Goal: Task Accomplishment & Management: Manage account settings

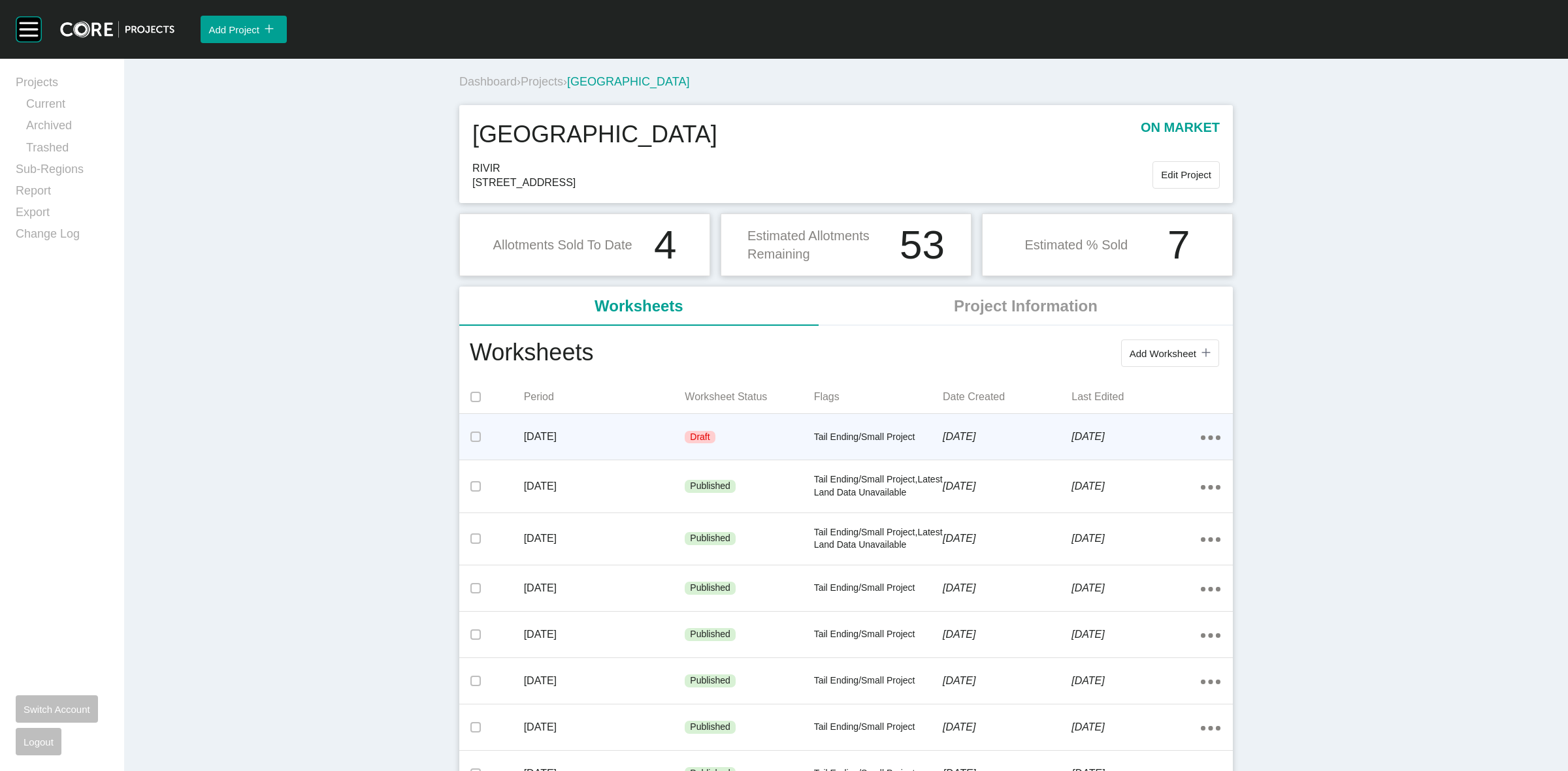
click at [1124, 438] on p "5 September 2025" at bounding box center [1135, 437] width 129 height 14
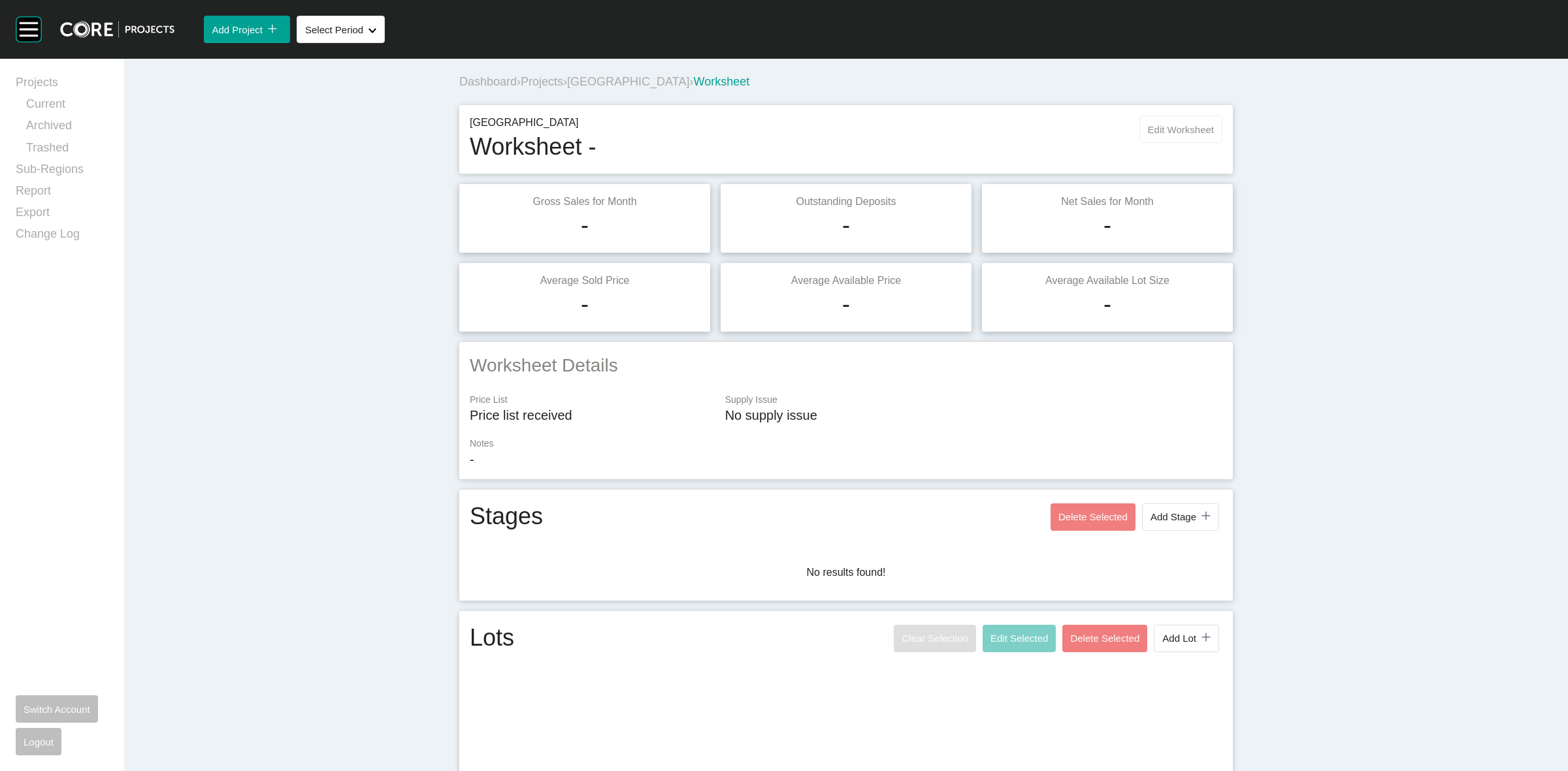
click at [1174, 129] on span "Edit Worksheet" at bounding box center [1181, 129] width 66 height 11
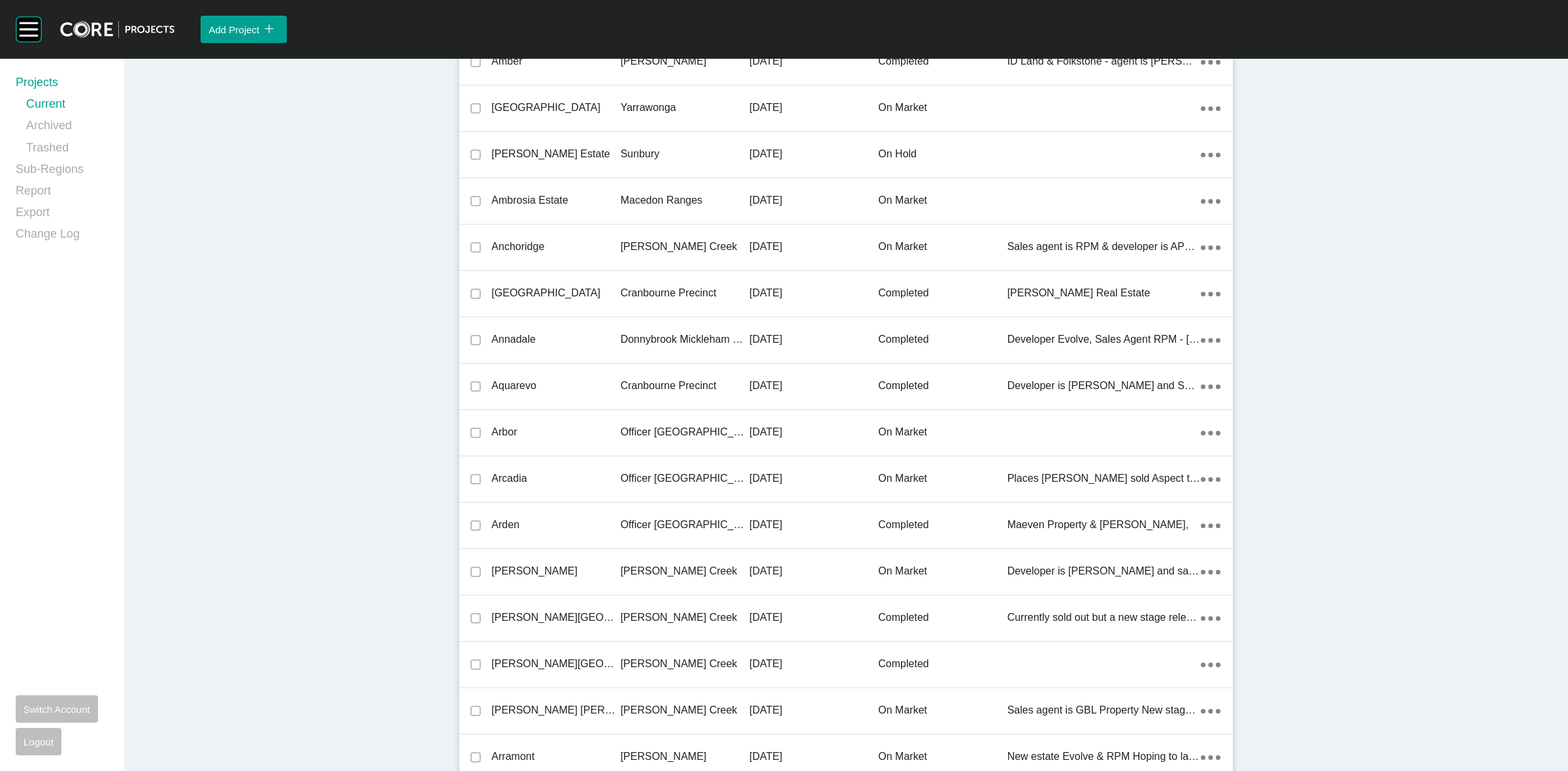
scroll to position [21621, 0]
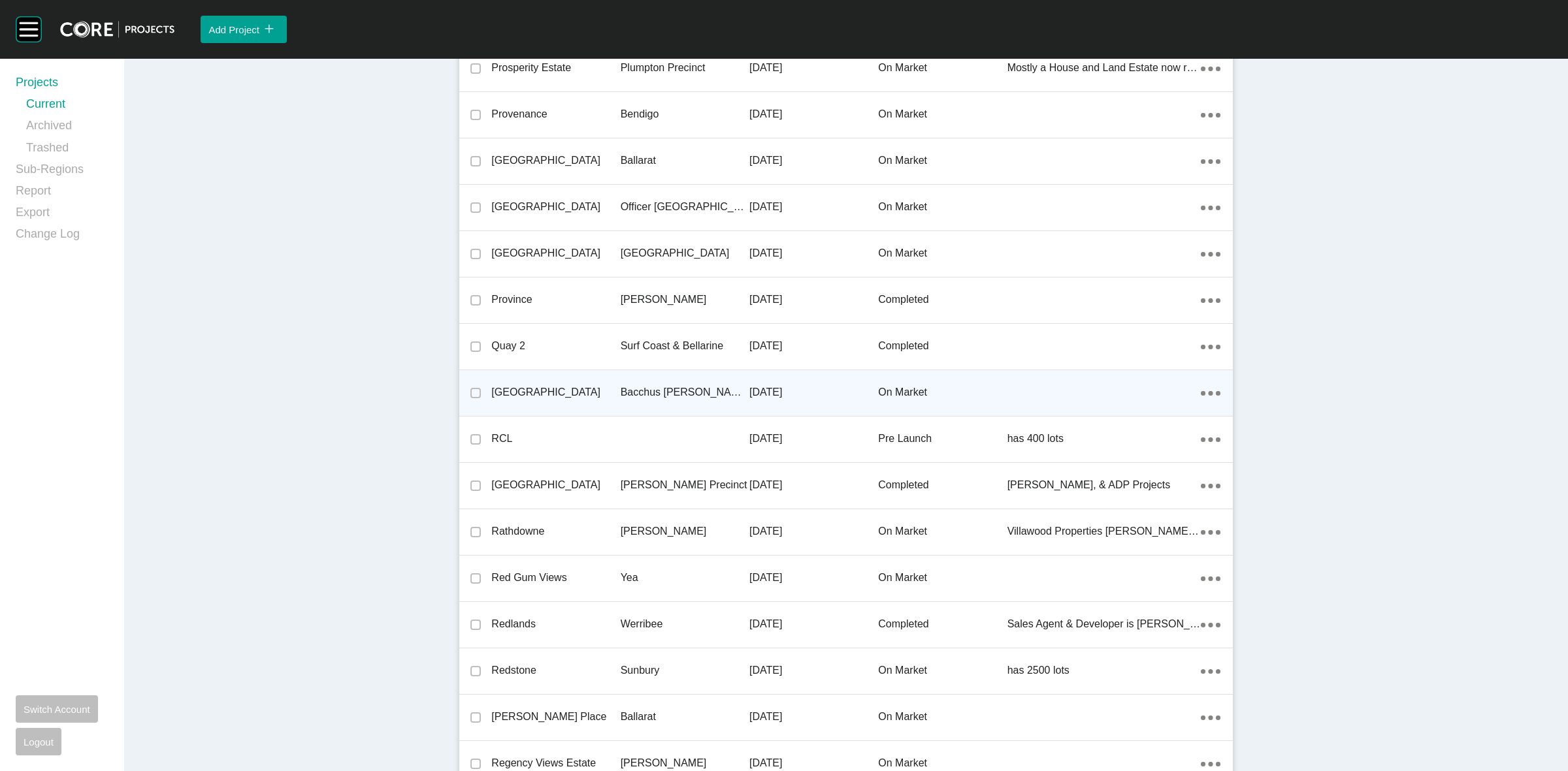
click at [681, 390] on p "Bacchus Marsh Precinct" at bounding box center [684, 392] width 129 height 14
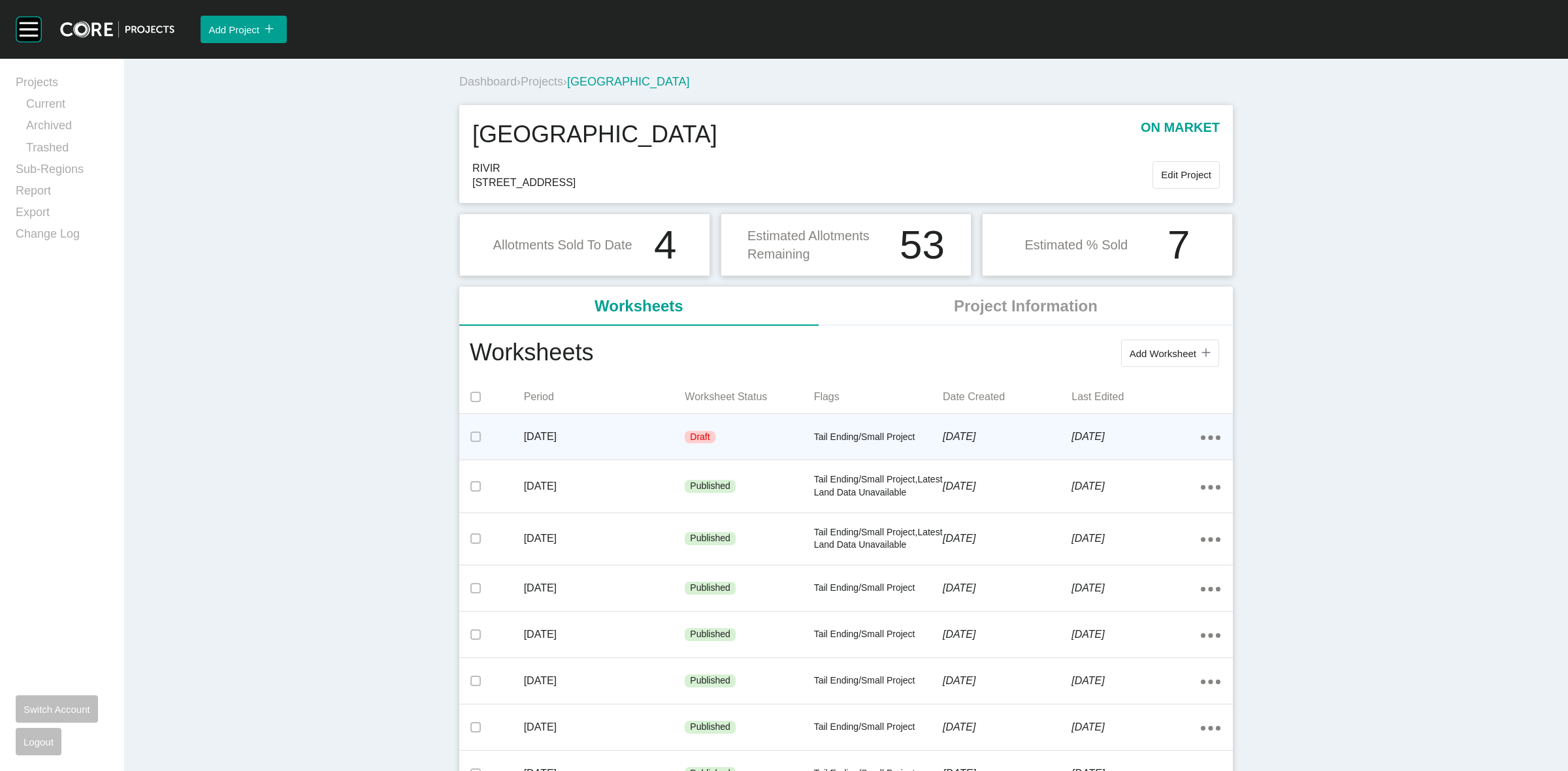
click at [1126, 441] on p "5 September 2025" at bounding box center [1135, 437] width 129 height 14
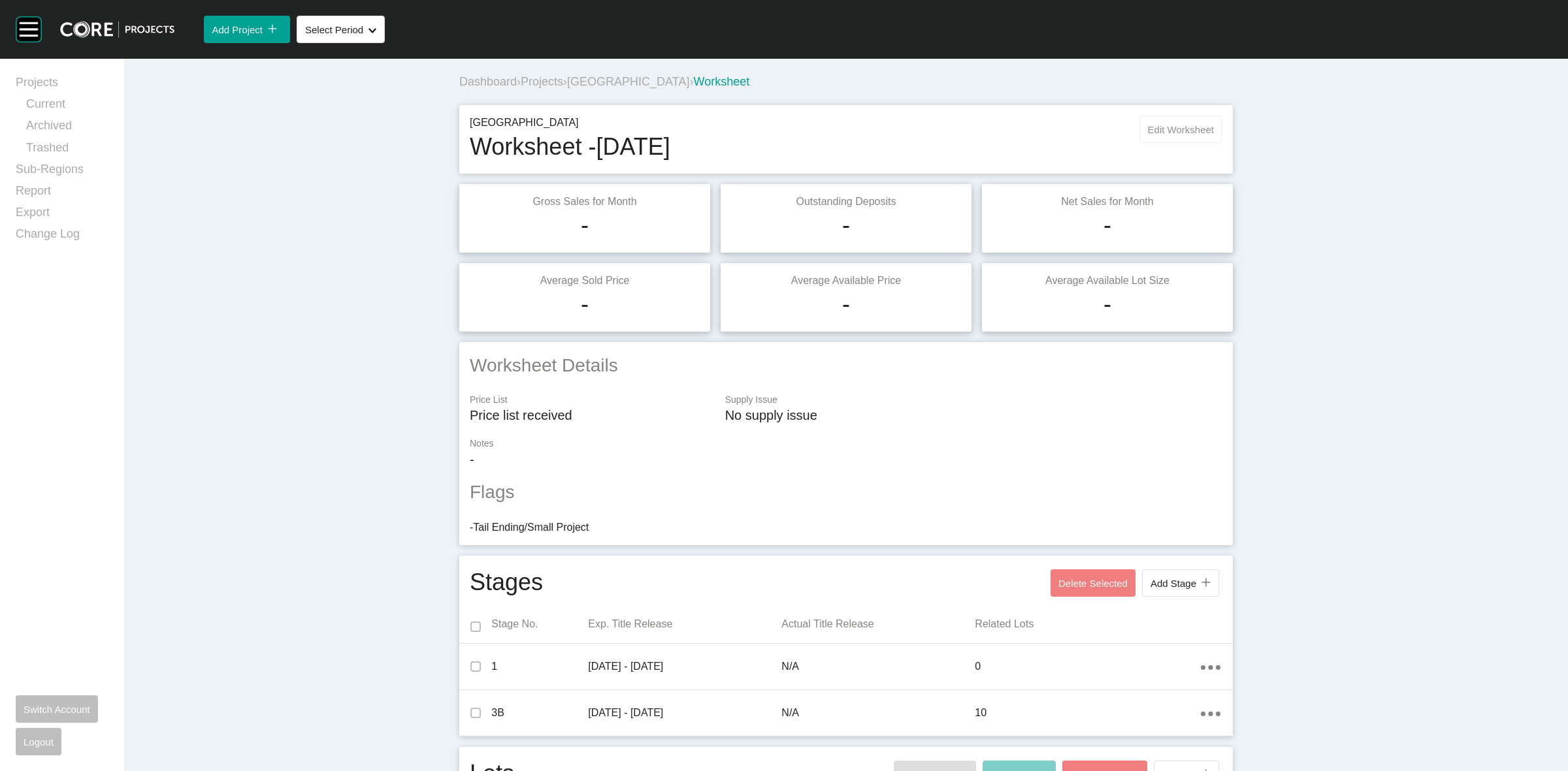
click at [1153, 132] on span "Edit Worksheet" at bounding box center [1181, 129] width 66 height 11
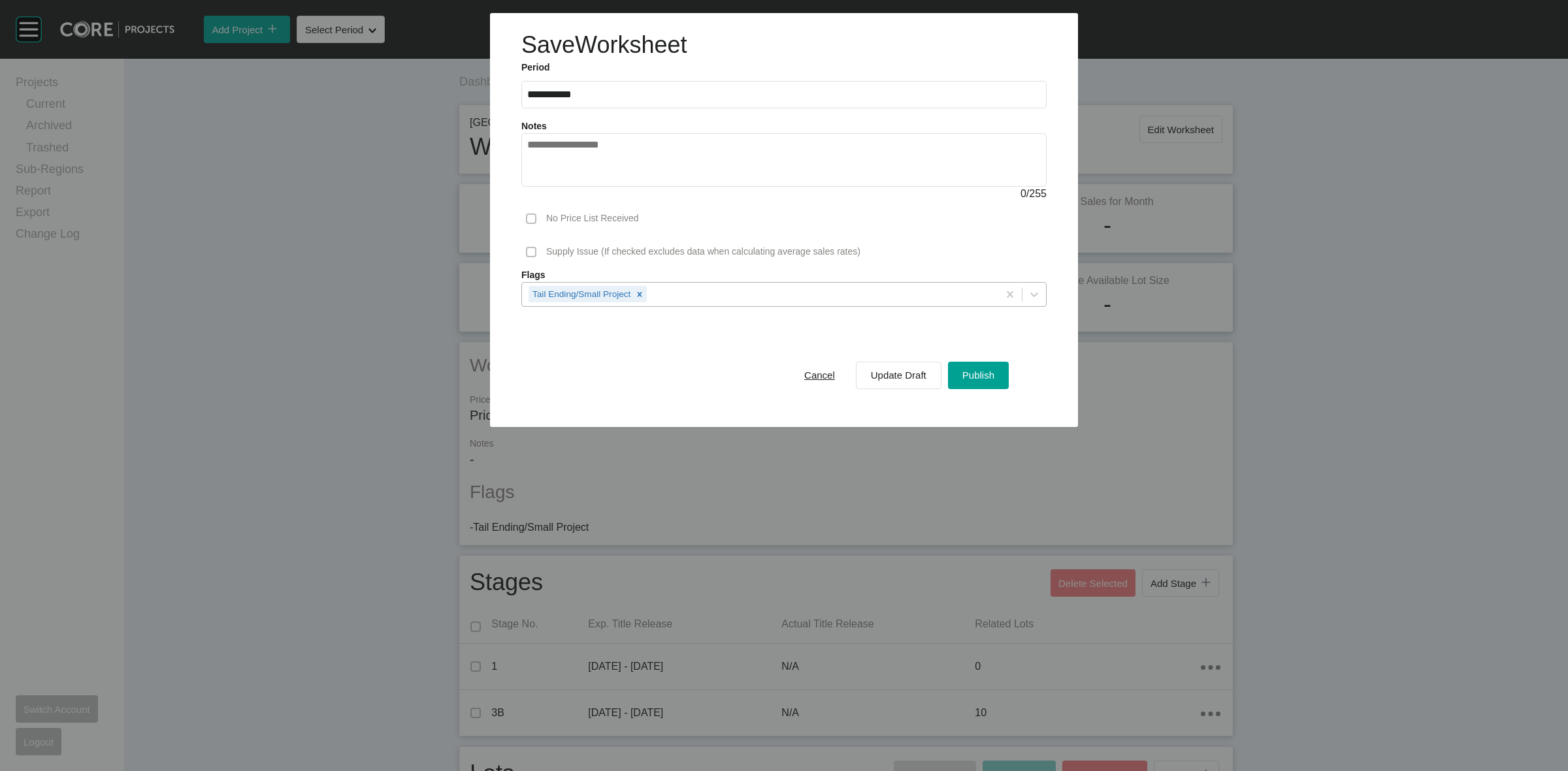
click at [753, 295] on div "Tail Ending/Small Project" at bounding box center [760, 293] width 476 height 22
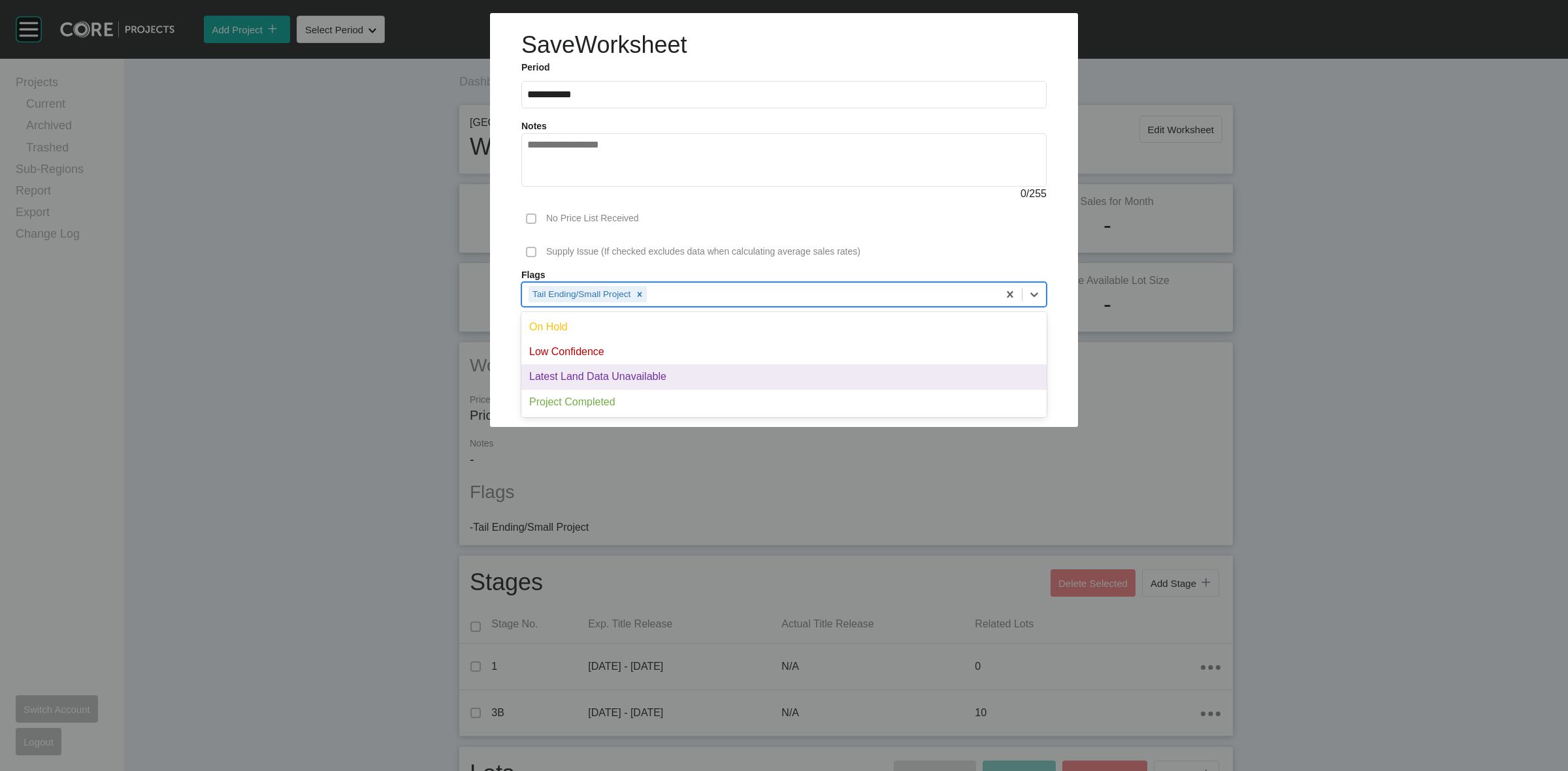
click at [680, 375] on div "Latest Land Data Unavailable" at bounding box center [784, 377] width 525 height 25
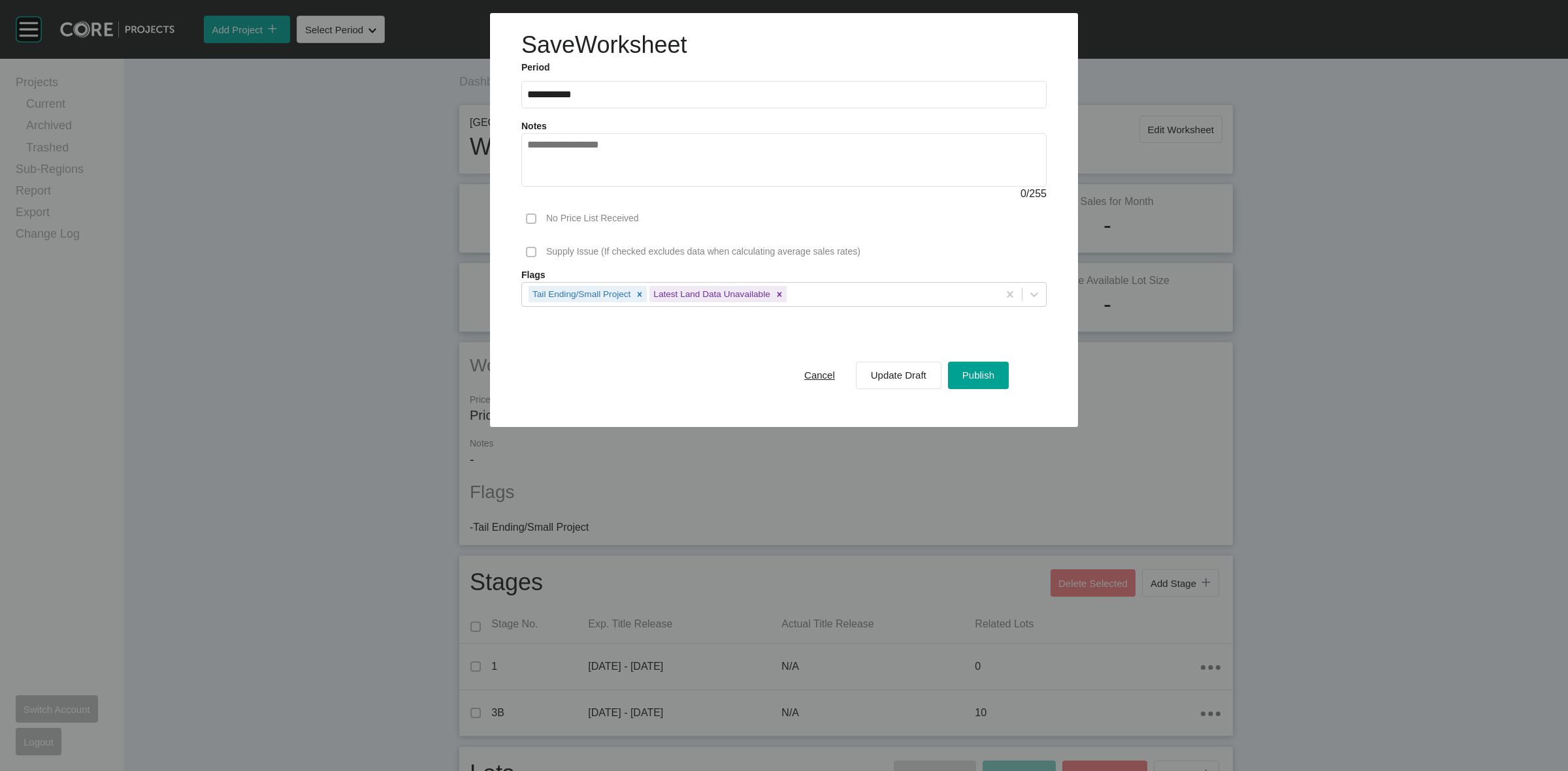
click at [533, 226] on span at bounding box center [531, 219] width 20 height 20
click at [966, 383] on div "Publish" at bounding box center [978, 375] width 38 height 17
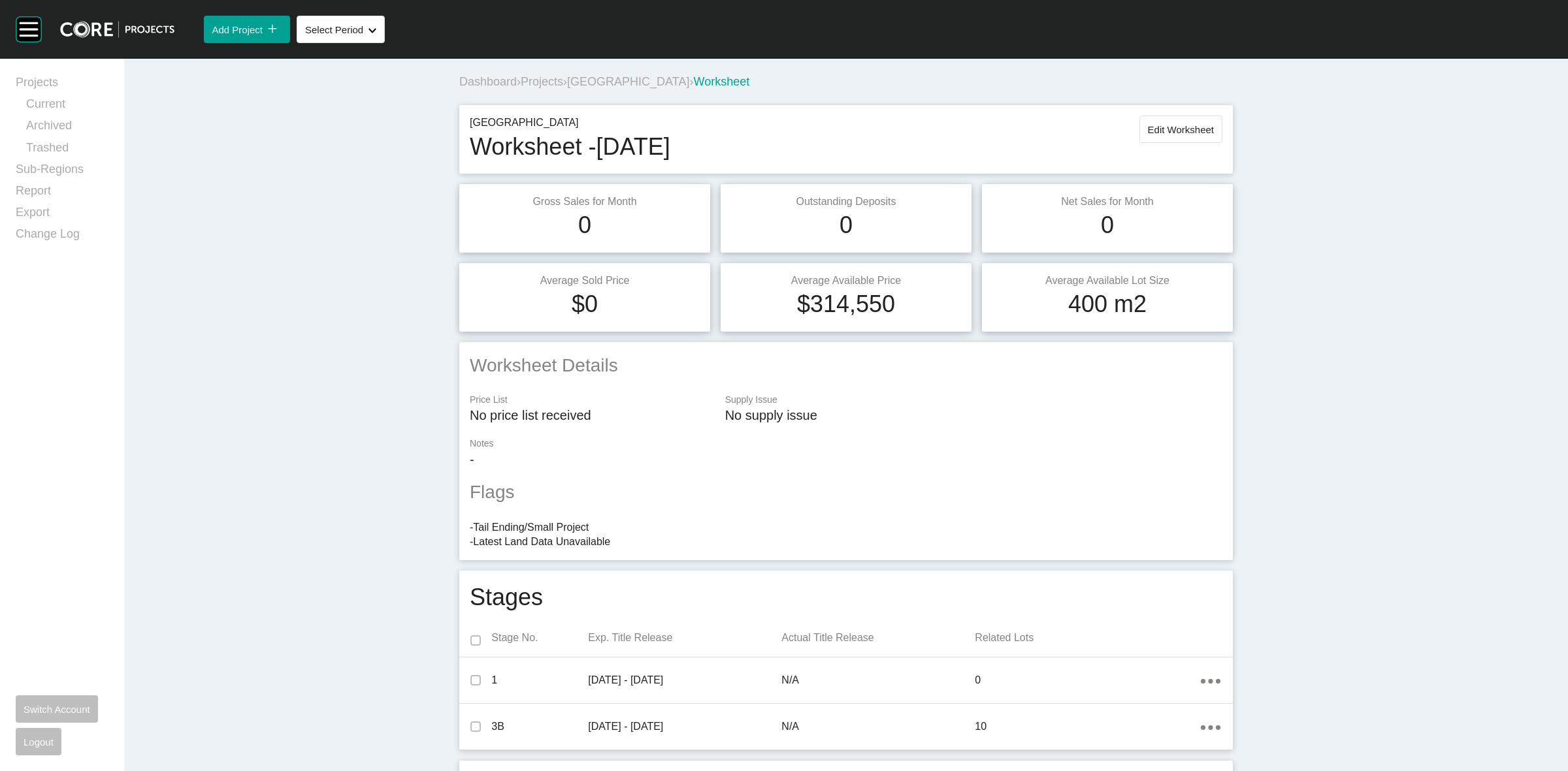
click at [594, 77] on span "Queens Brook Estate" at bounding box center [629, 81] width 122 height 13
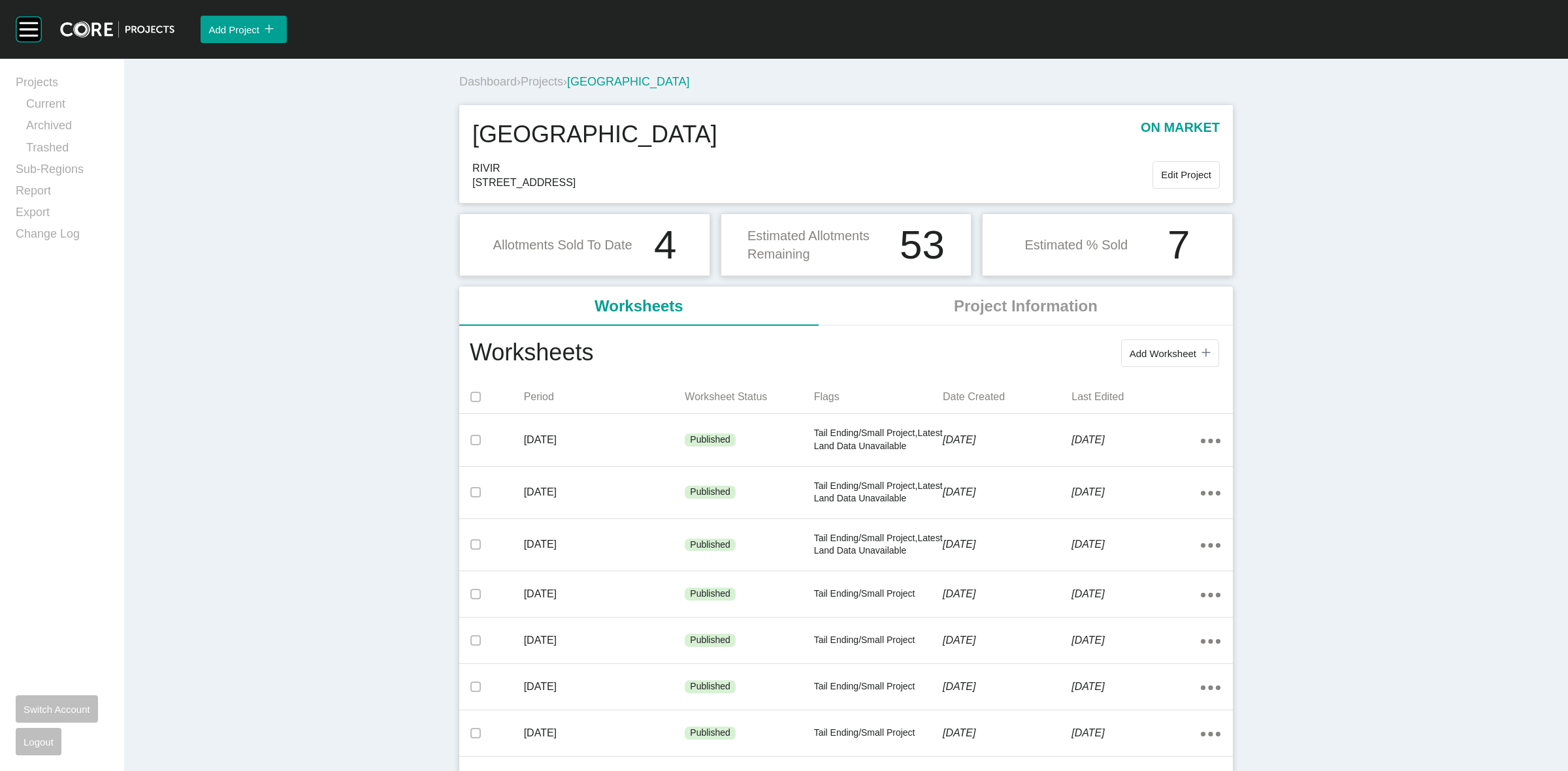
click at [526, 85] on span "Projects" at bounding box center [542, 81] width 42 height 13
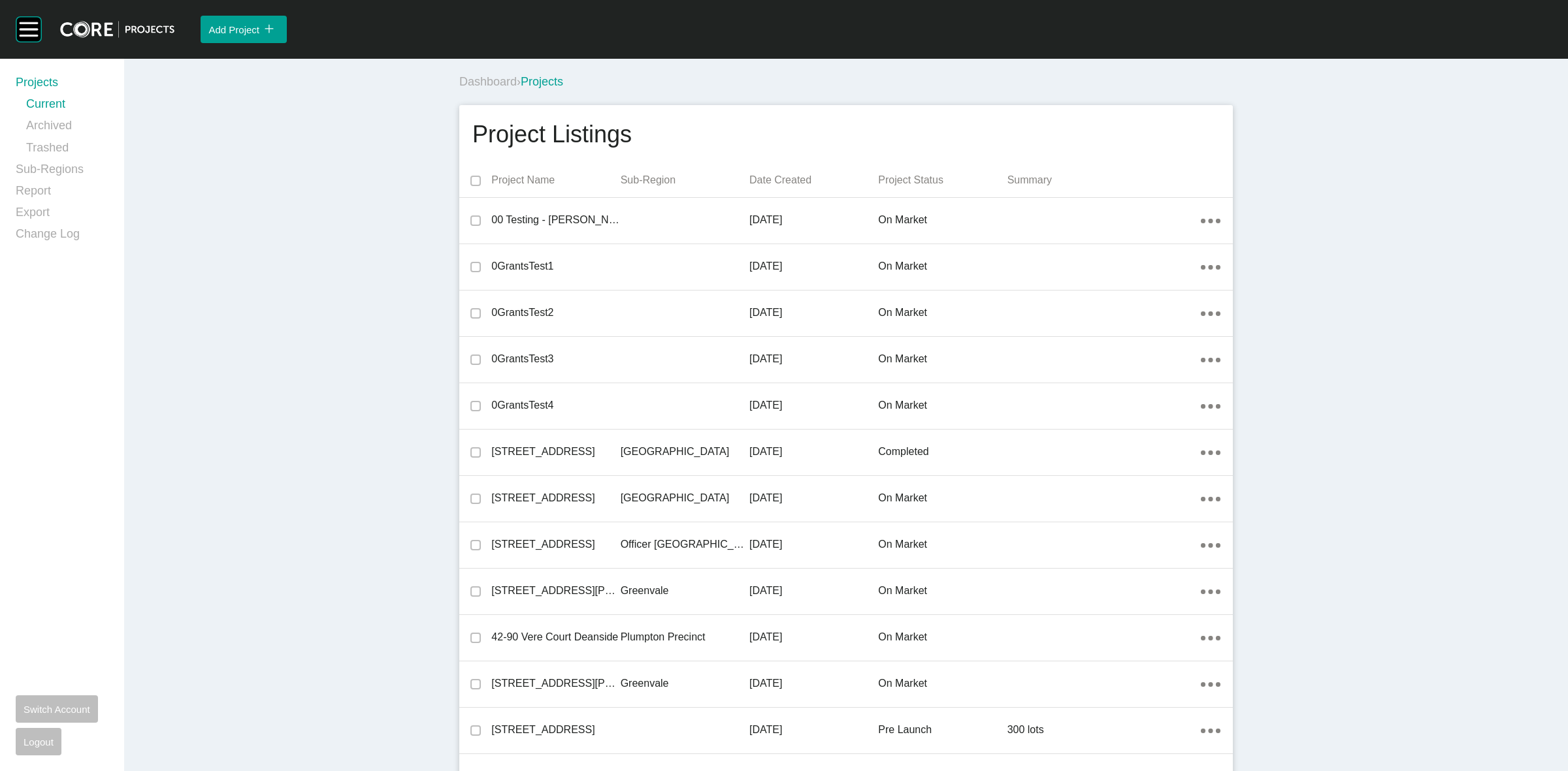
scroll to position [7390, 0]
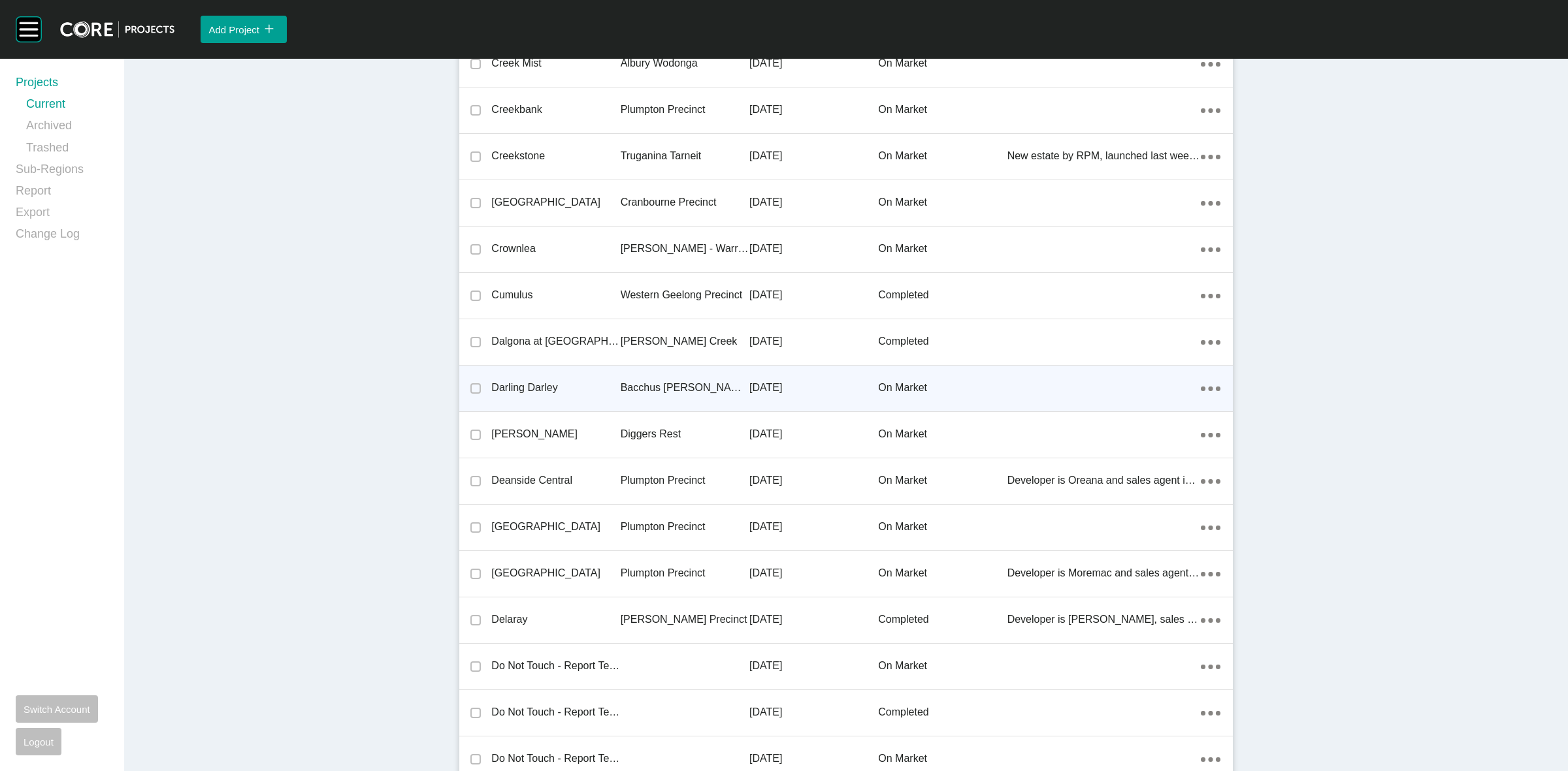
click at [677, 383] on p "Bacchus Marsh Precinct" at bounding box center [684, 388] width 129 height 14
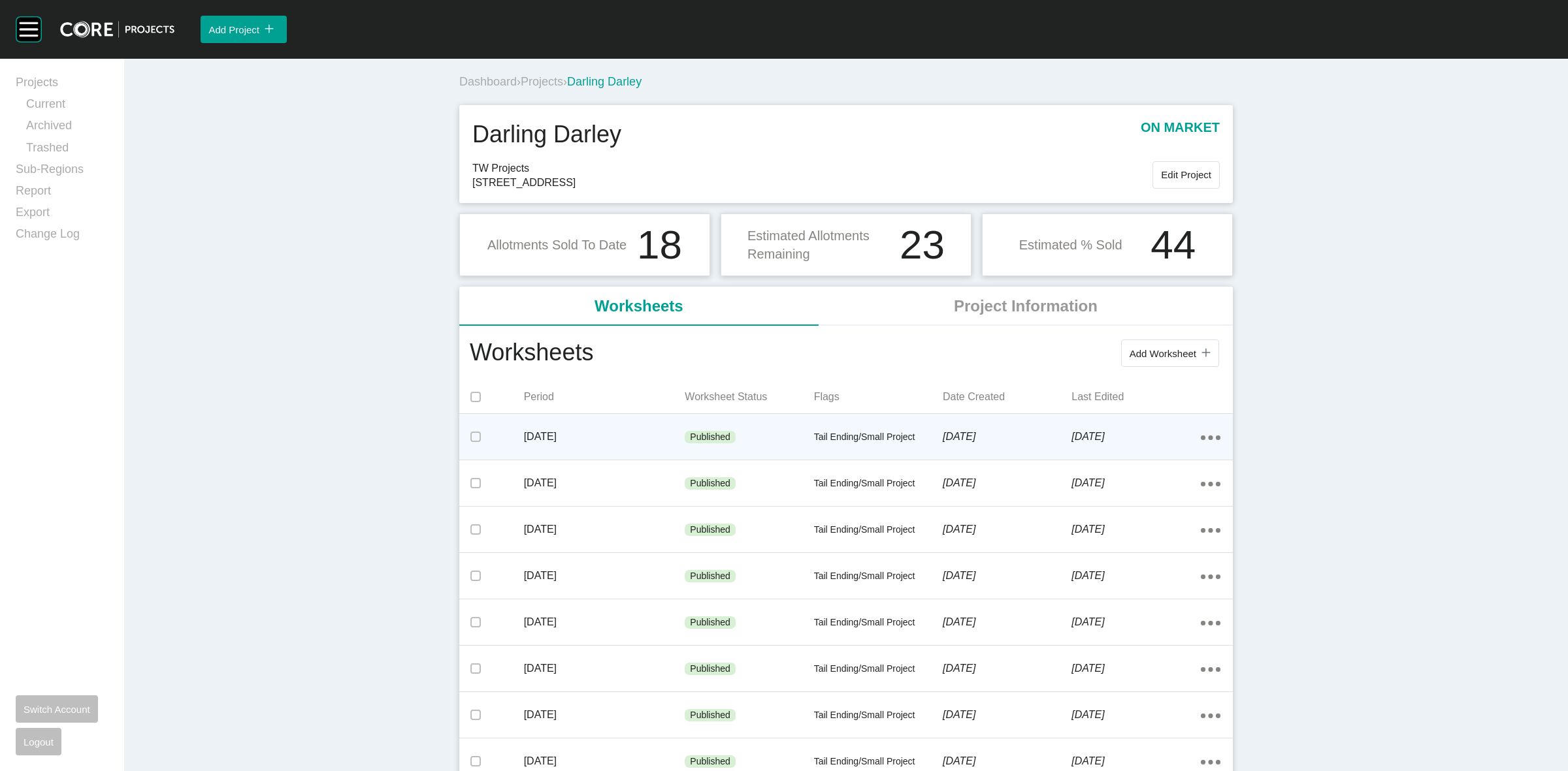
click at [671, 437] on p "August 2025" at bounding box center [605, 437] width 162 height 14
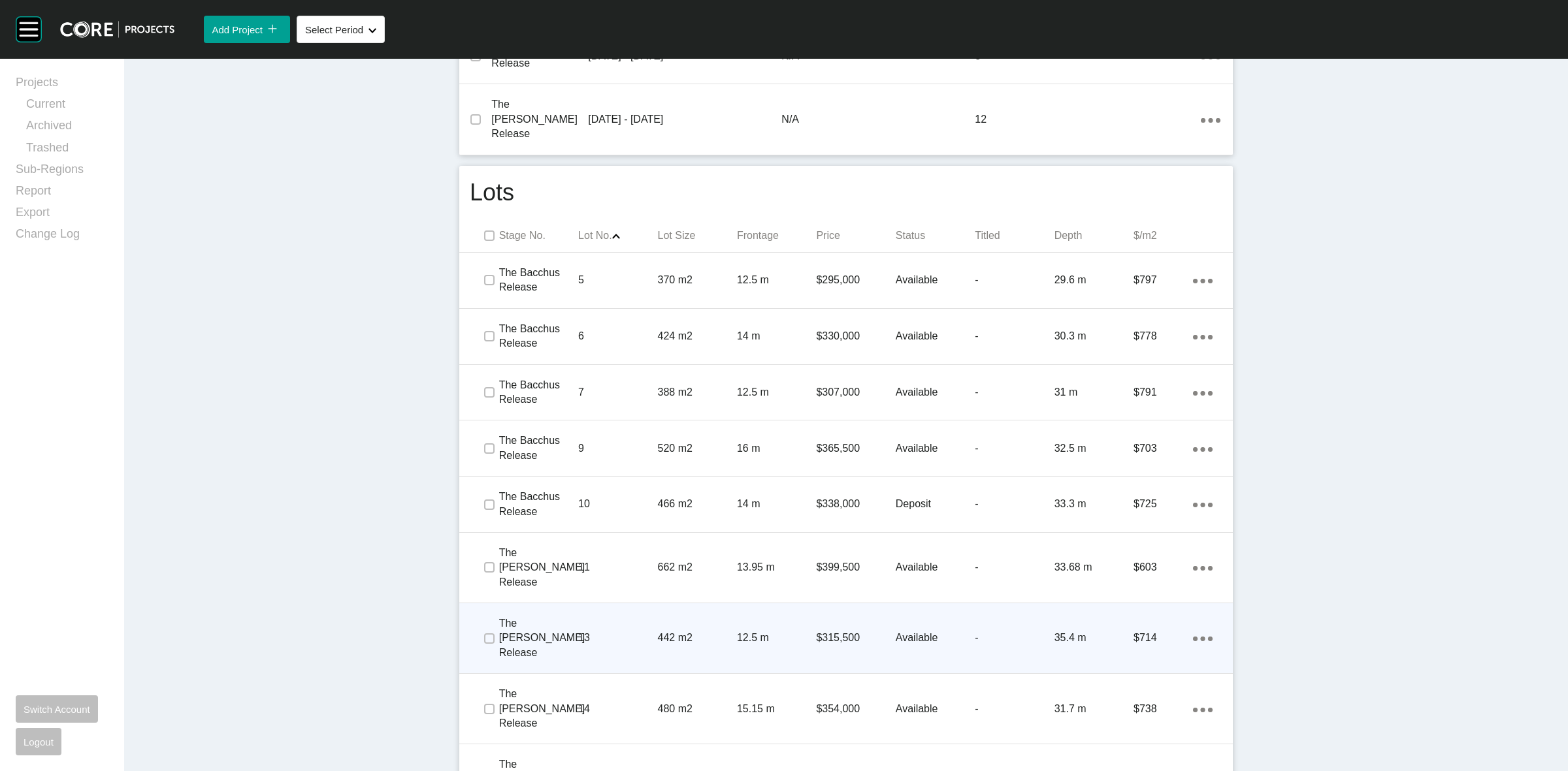
scroll to position [735, 0]
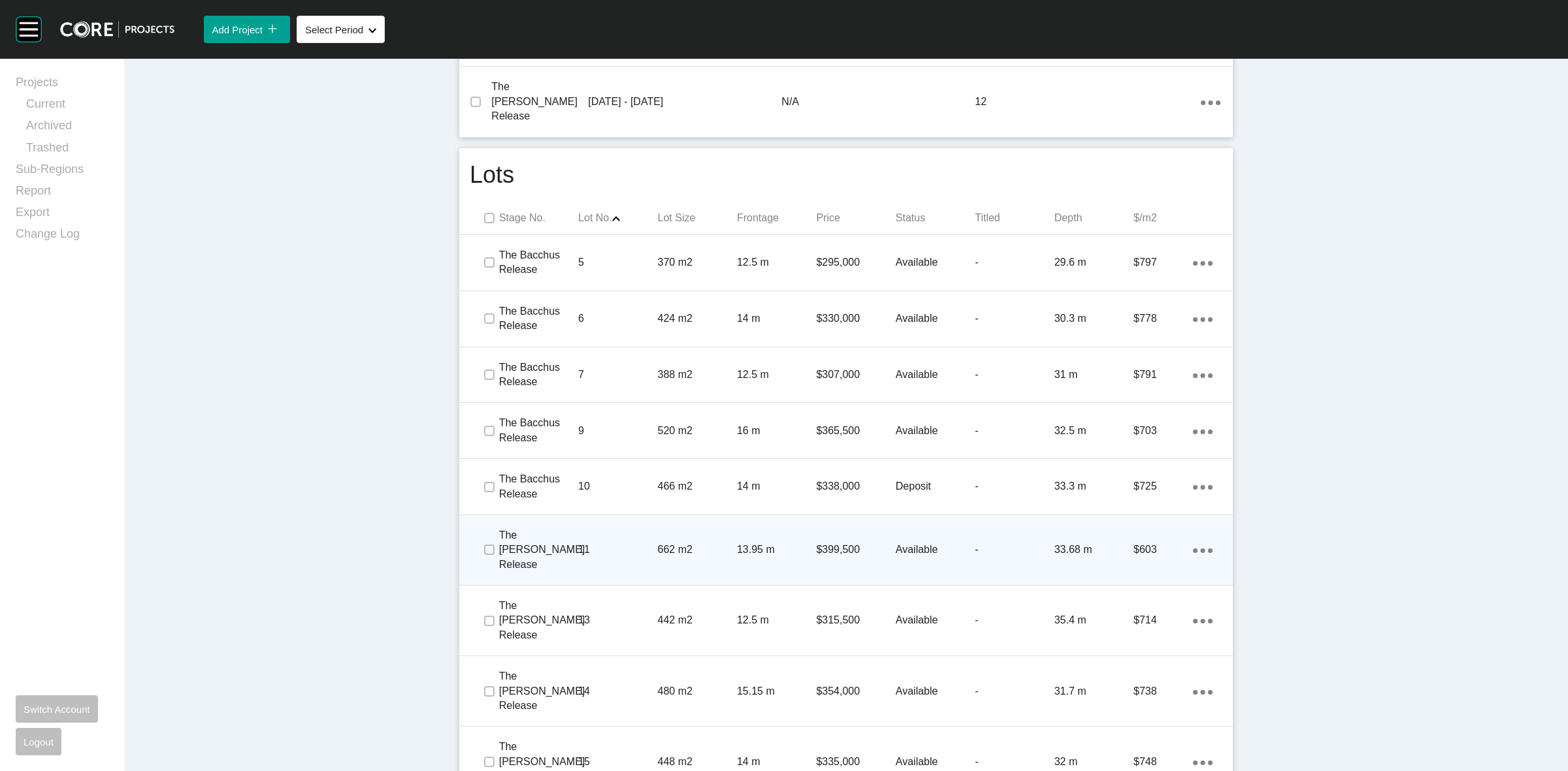
click at [725, 543] on p "662 m2" at bounding box center [697, 550] width 79 height 14
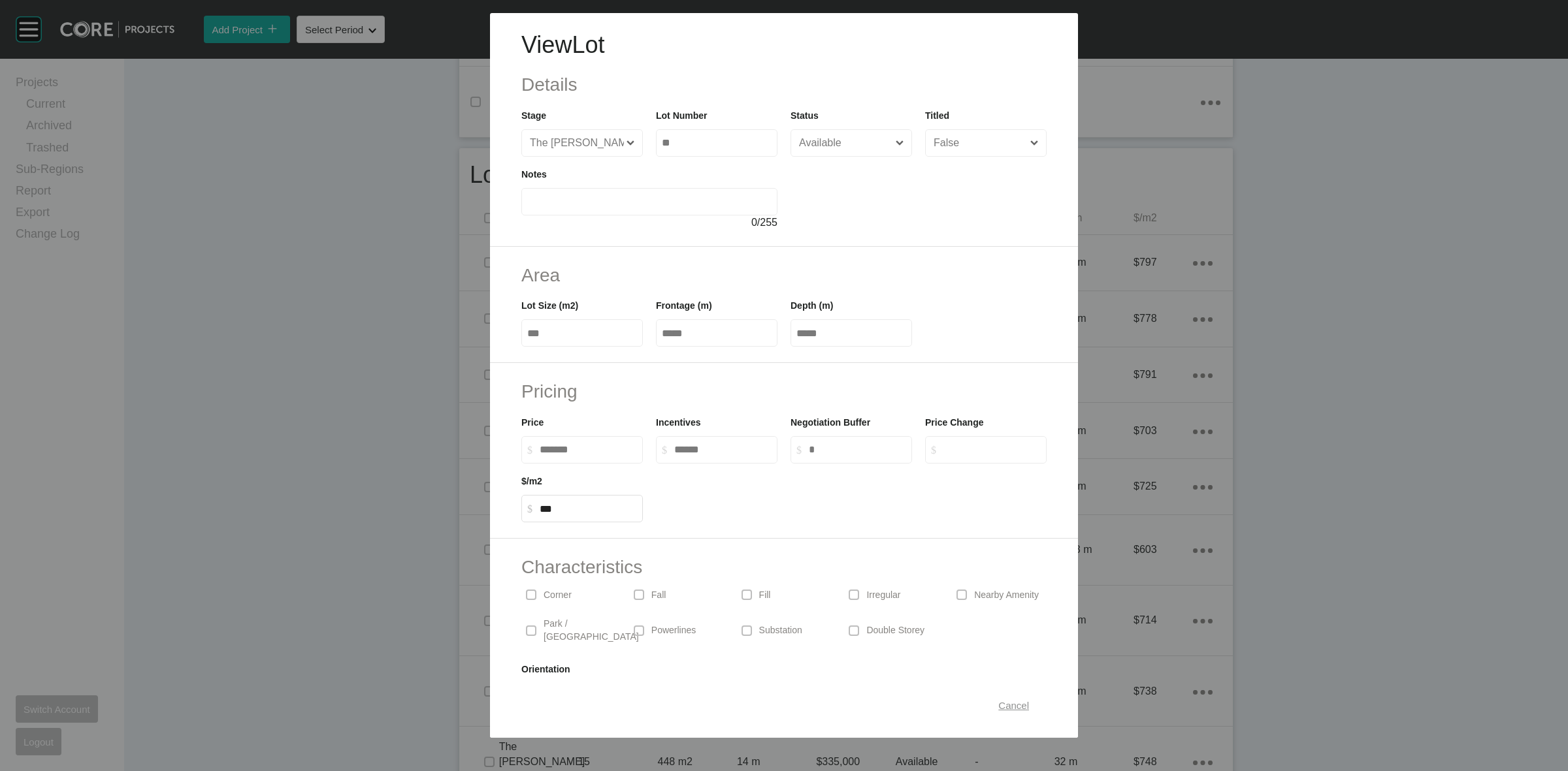
click at [998, 703] on span "Cancel" at bounding box center [1013, 706] width 31 height 11
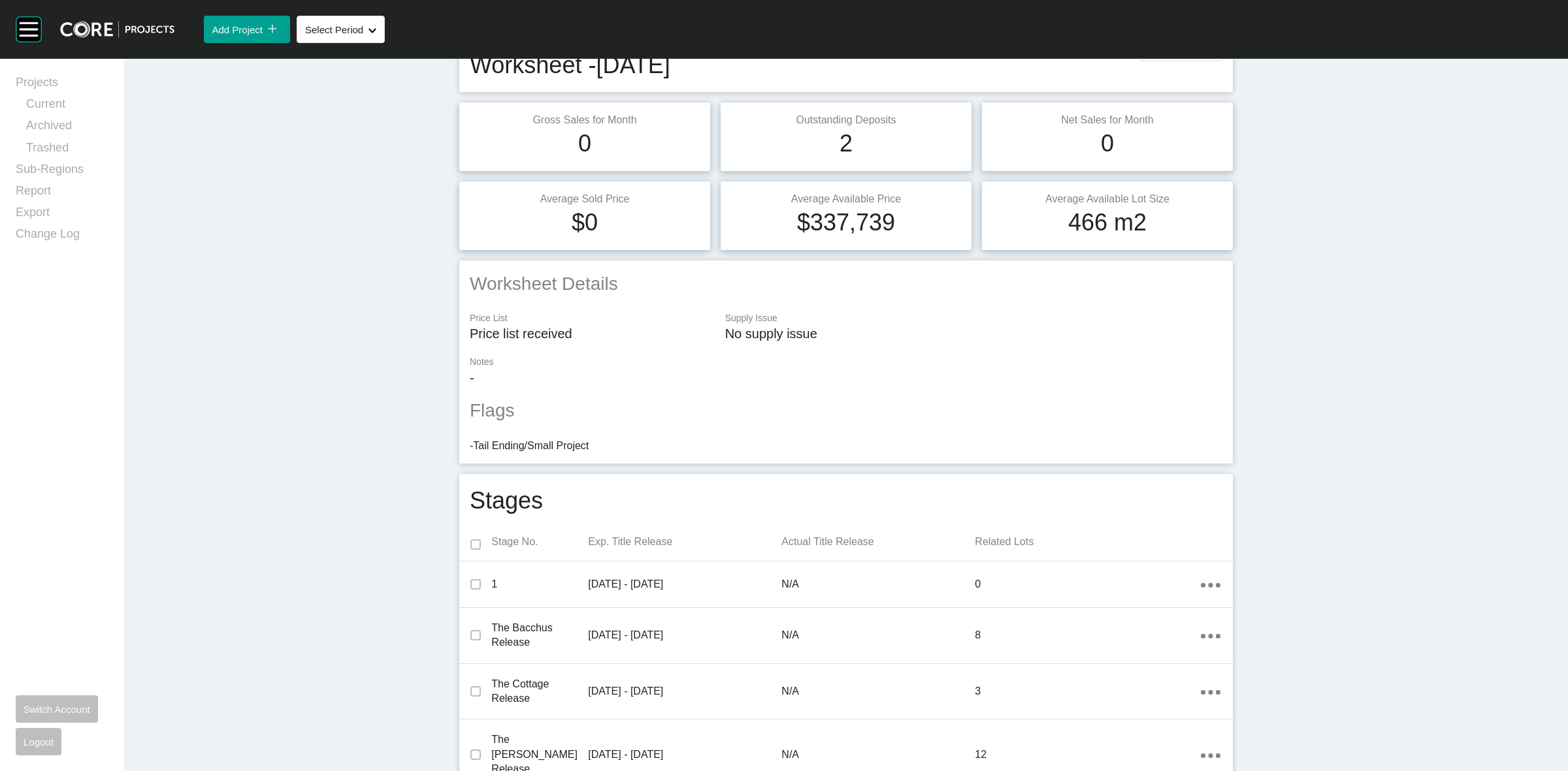
scroll to position [0, 0]
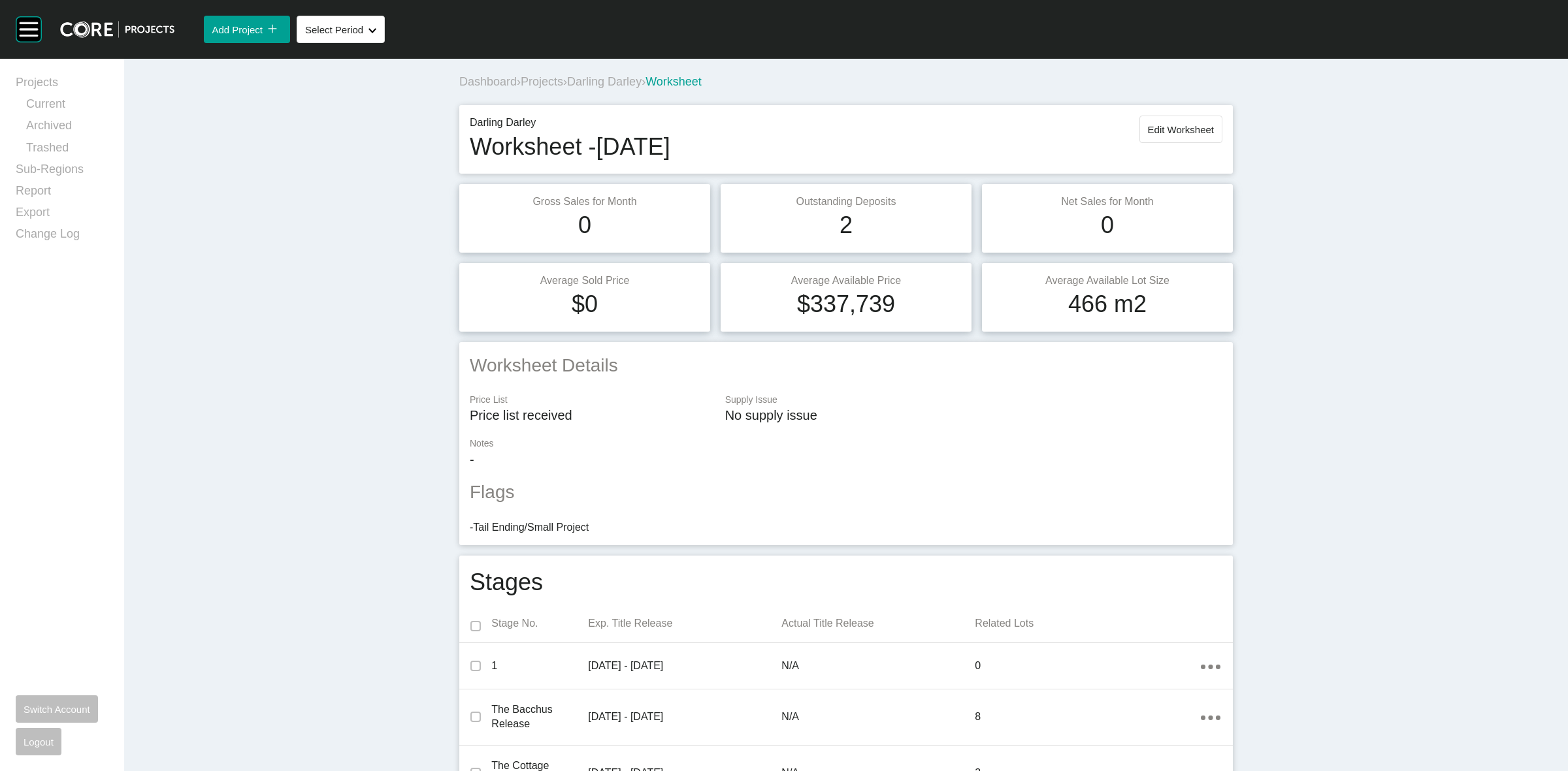
click at [544, 81] on span "Projects" at bounding box center [542, 81] width 42 height 13
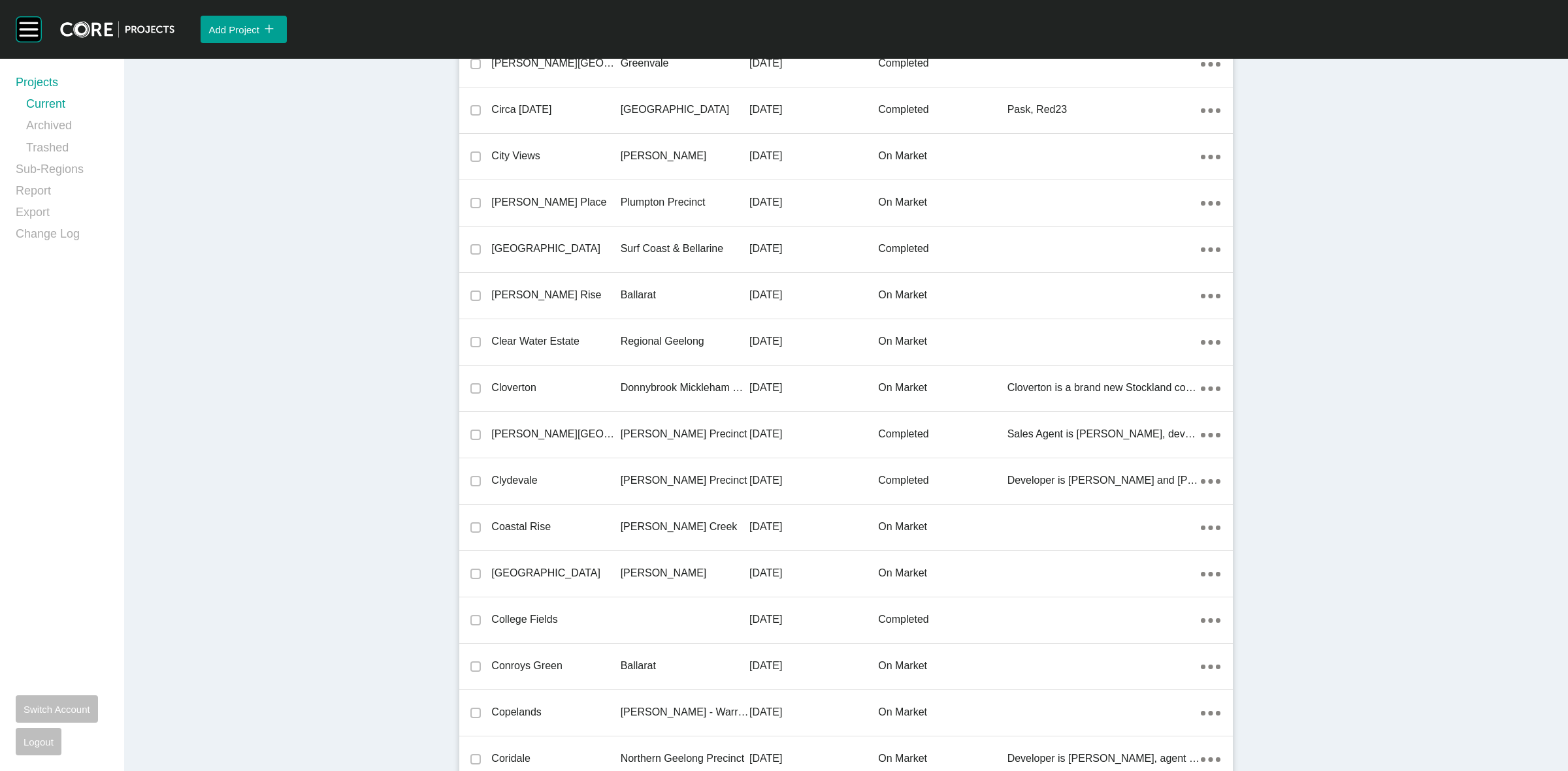
scroll to position [18701, 0]
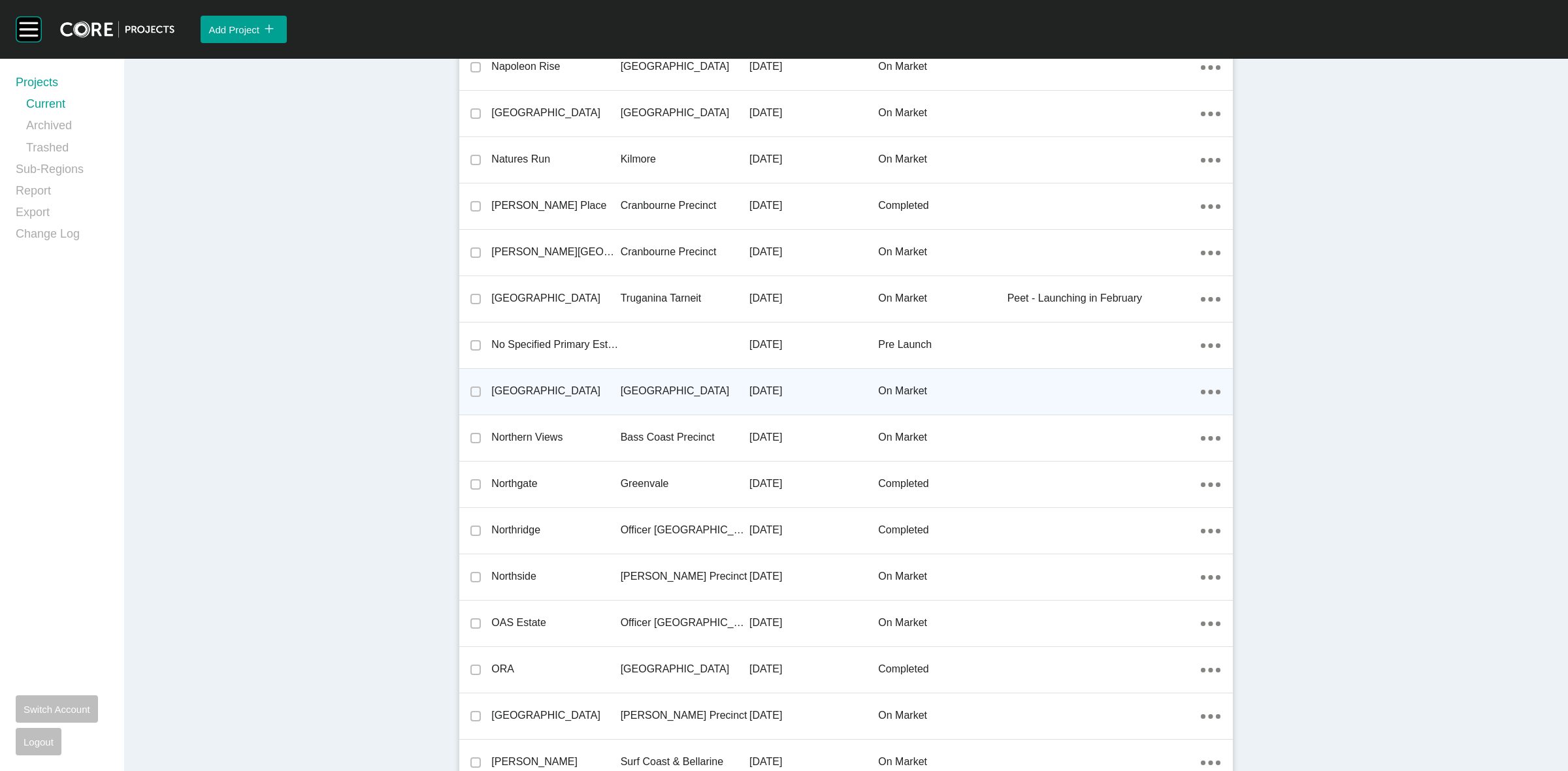
click at [666, 390] on p "Latrobe Valley" at bounding box center [684, 391] width 129 height 14
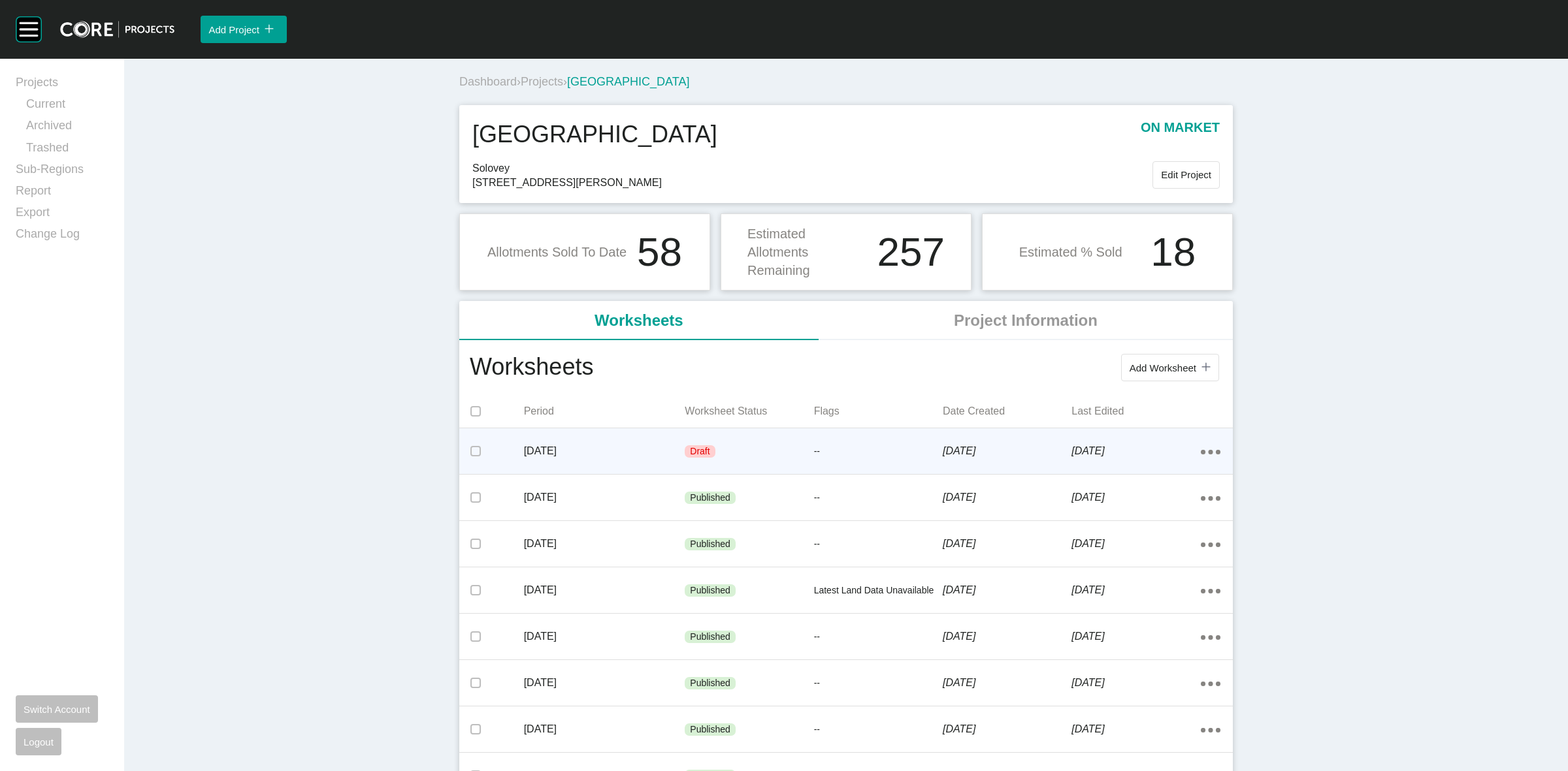
click at [653, 447] on p "August 2025" at bounding box center [605, 451] width 162 height 14
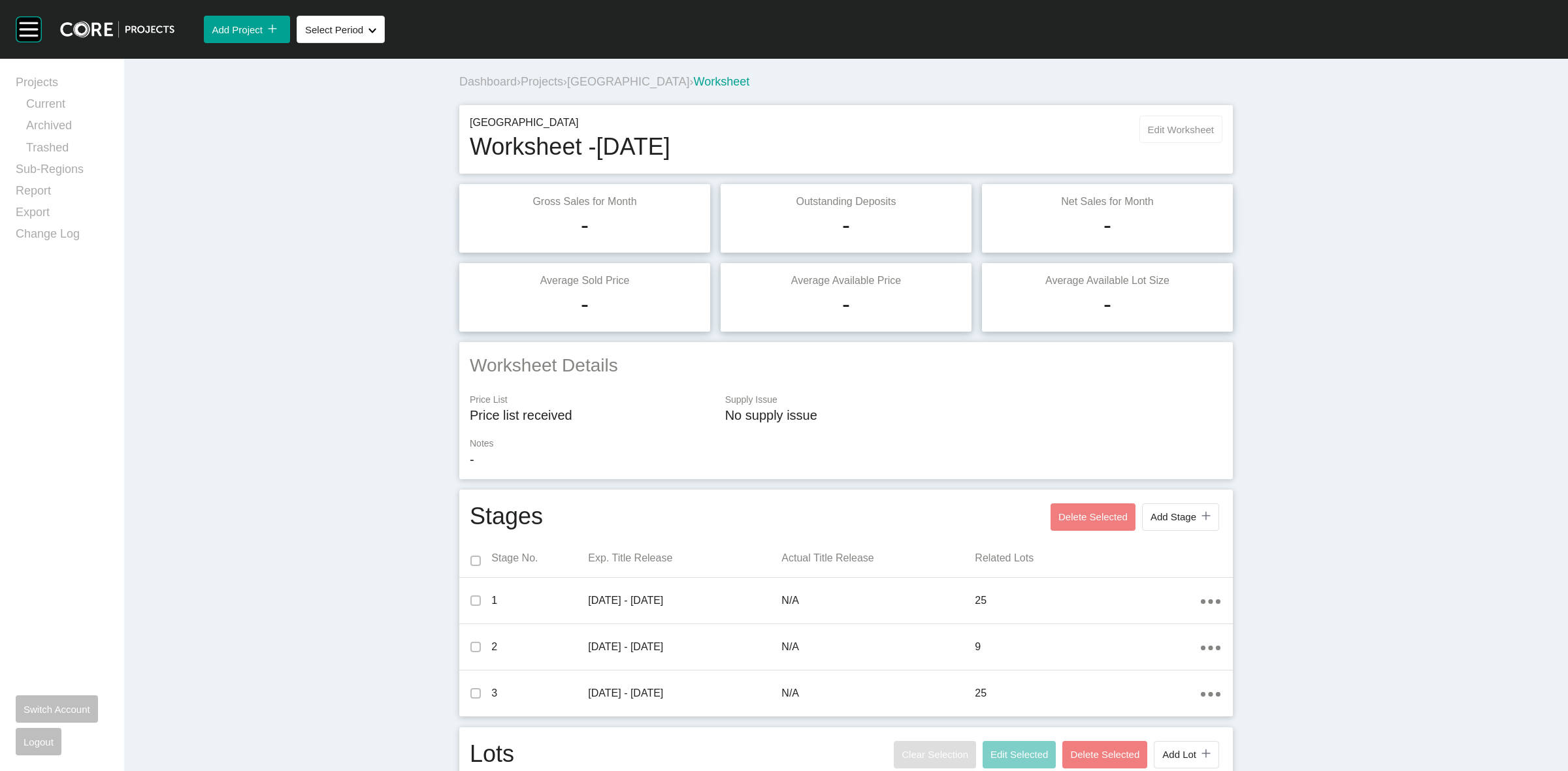
click at [1160, 135] on button "Edit Worksheet" at bounding box center [1180, 129] width 83 height 28
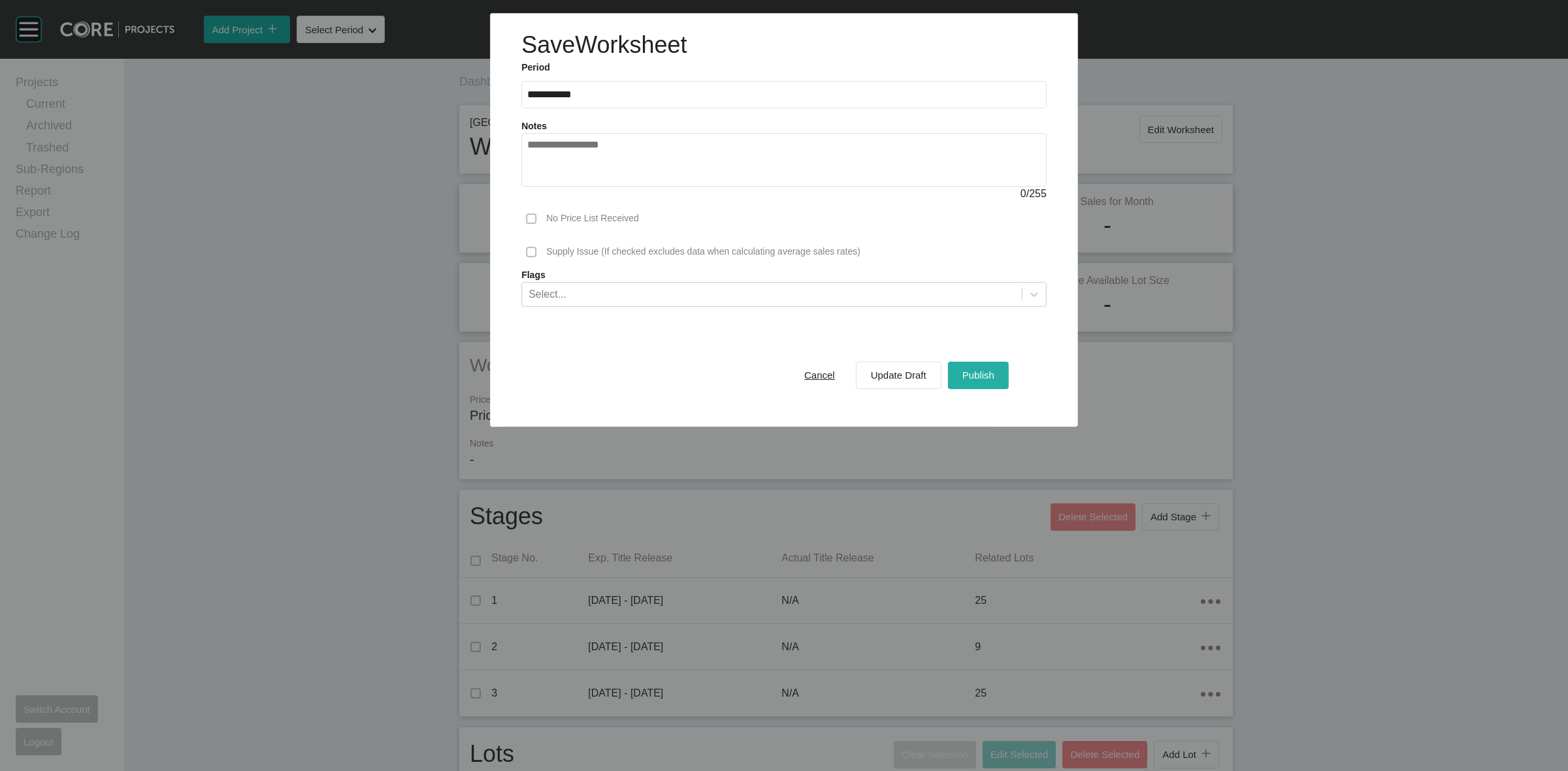
click at [985, 370] on span "Publish" at bounding box center [978, 375] width 32 height 11
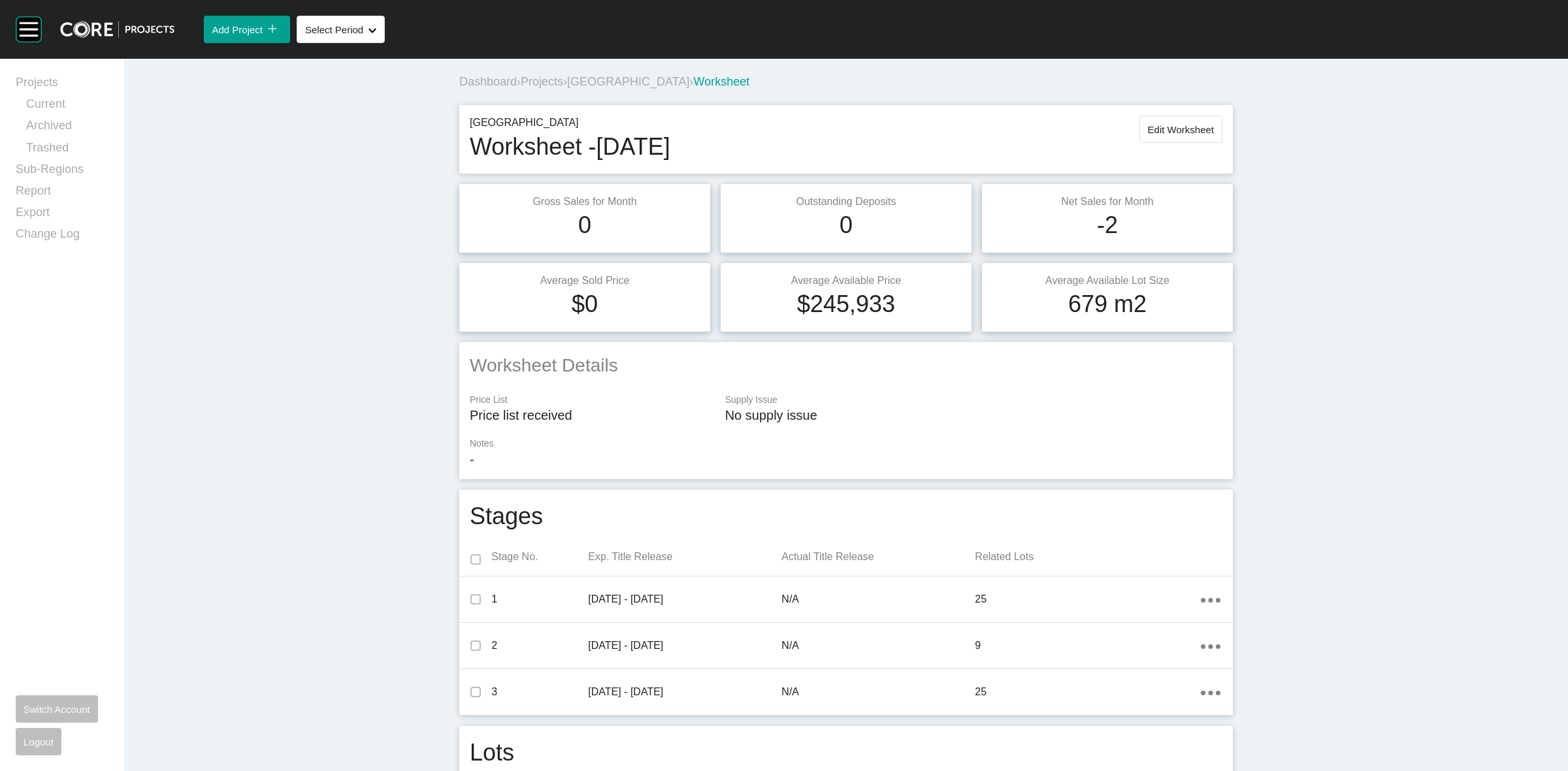
click at [622, 83] on span "North Quarter" at bounding box center [629, 81] width 122 height 13
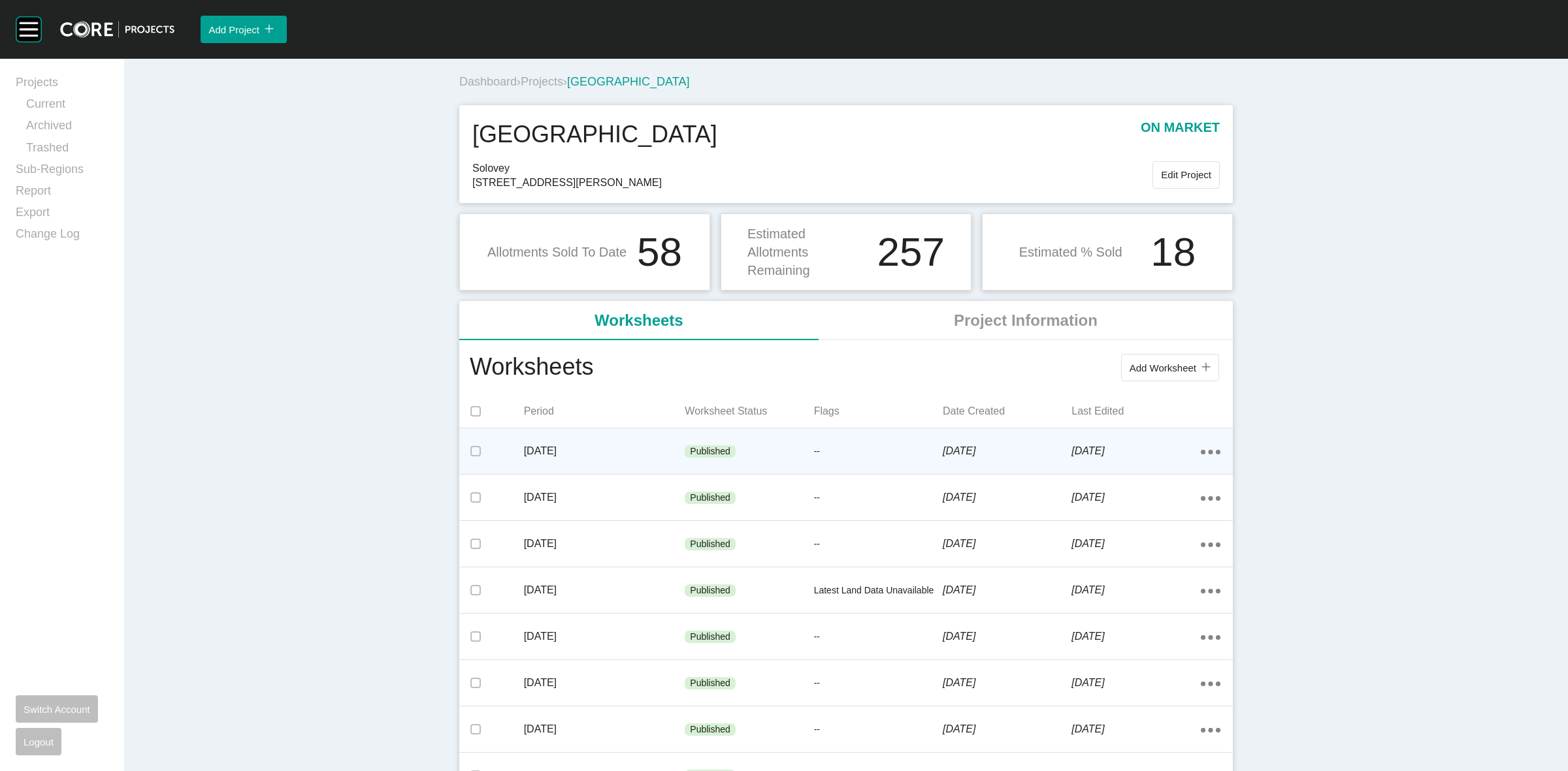
click at [776, 453] on div "Published" at bounding box center [748, 452] width 129 height 39
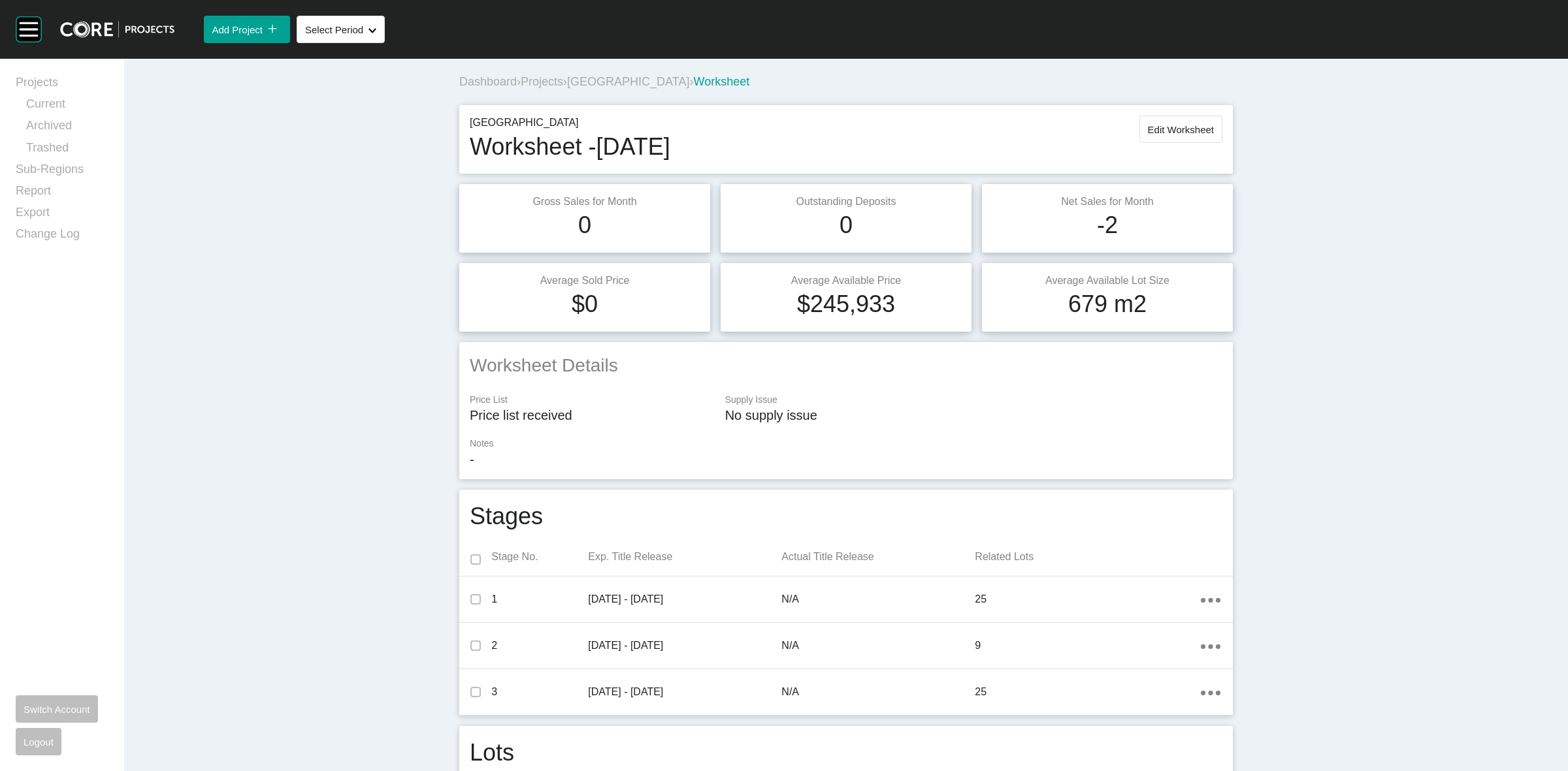
click at [556, 83] on span "Projects" at bounding box center [542, 81] width 42 height 13
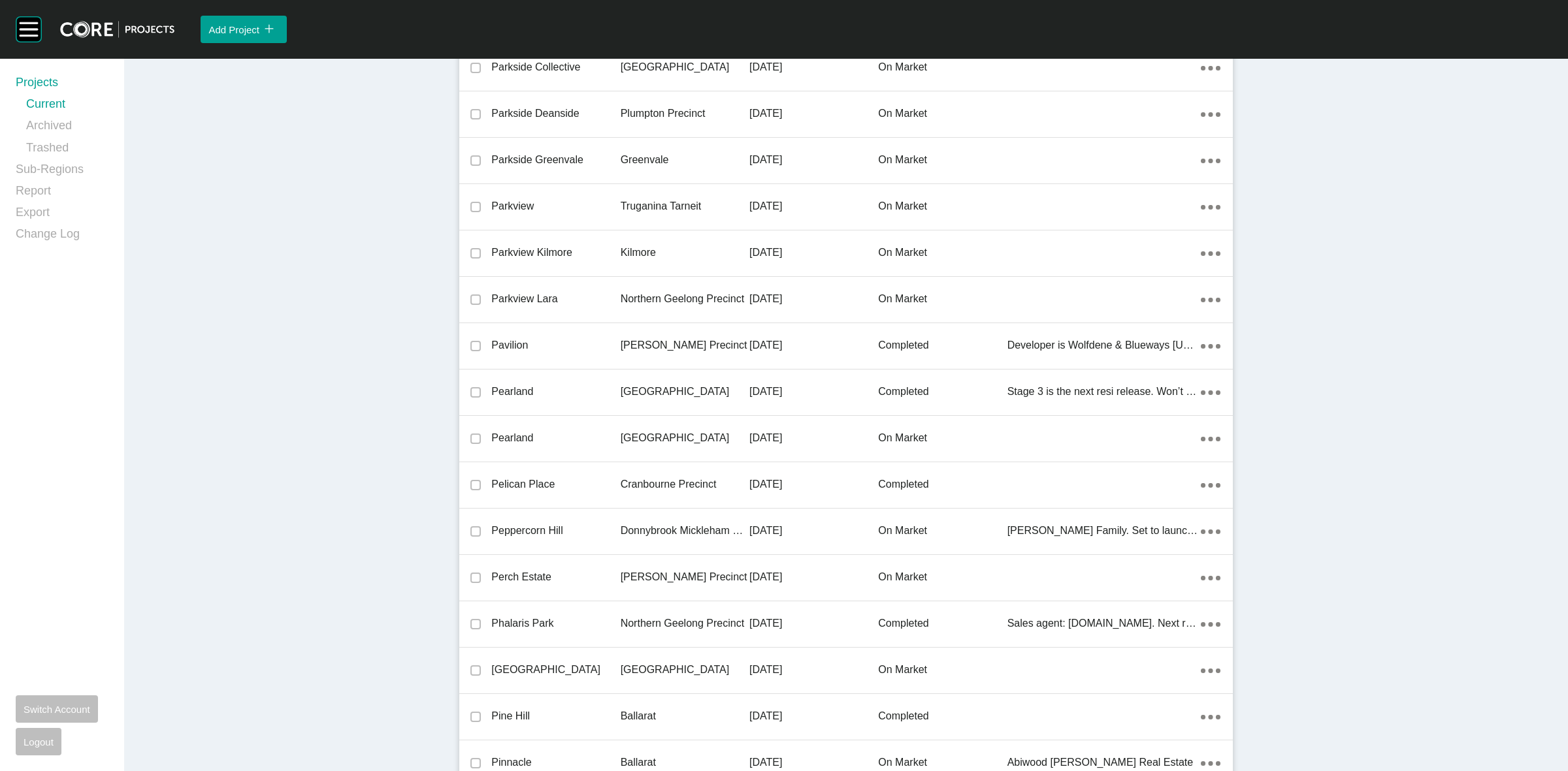
scroll to position [27740, 0]
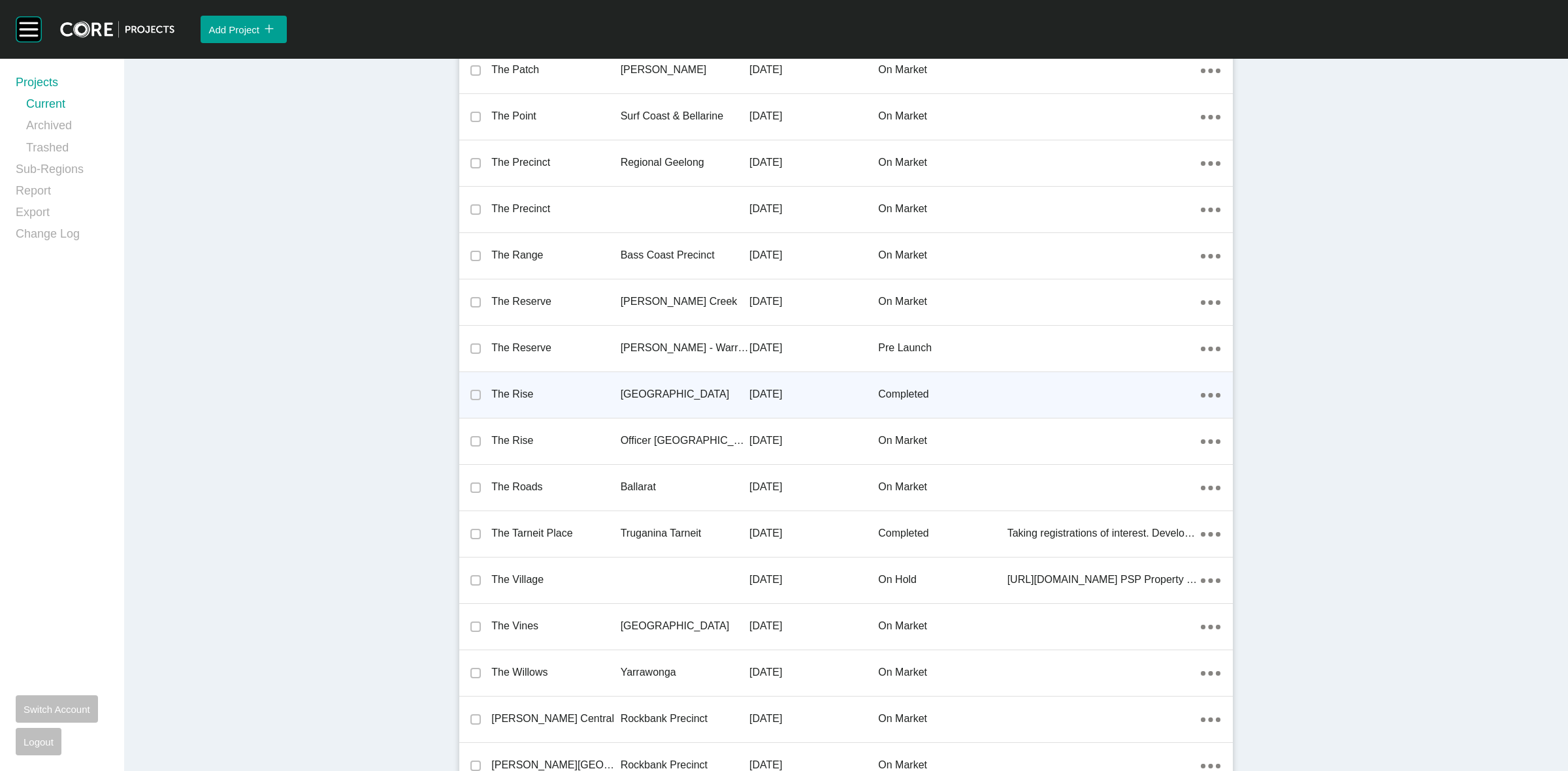
click at [638, 390] on p "Latrobe Valley" at bounding box center [684, 394] width 129 height 14
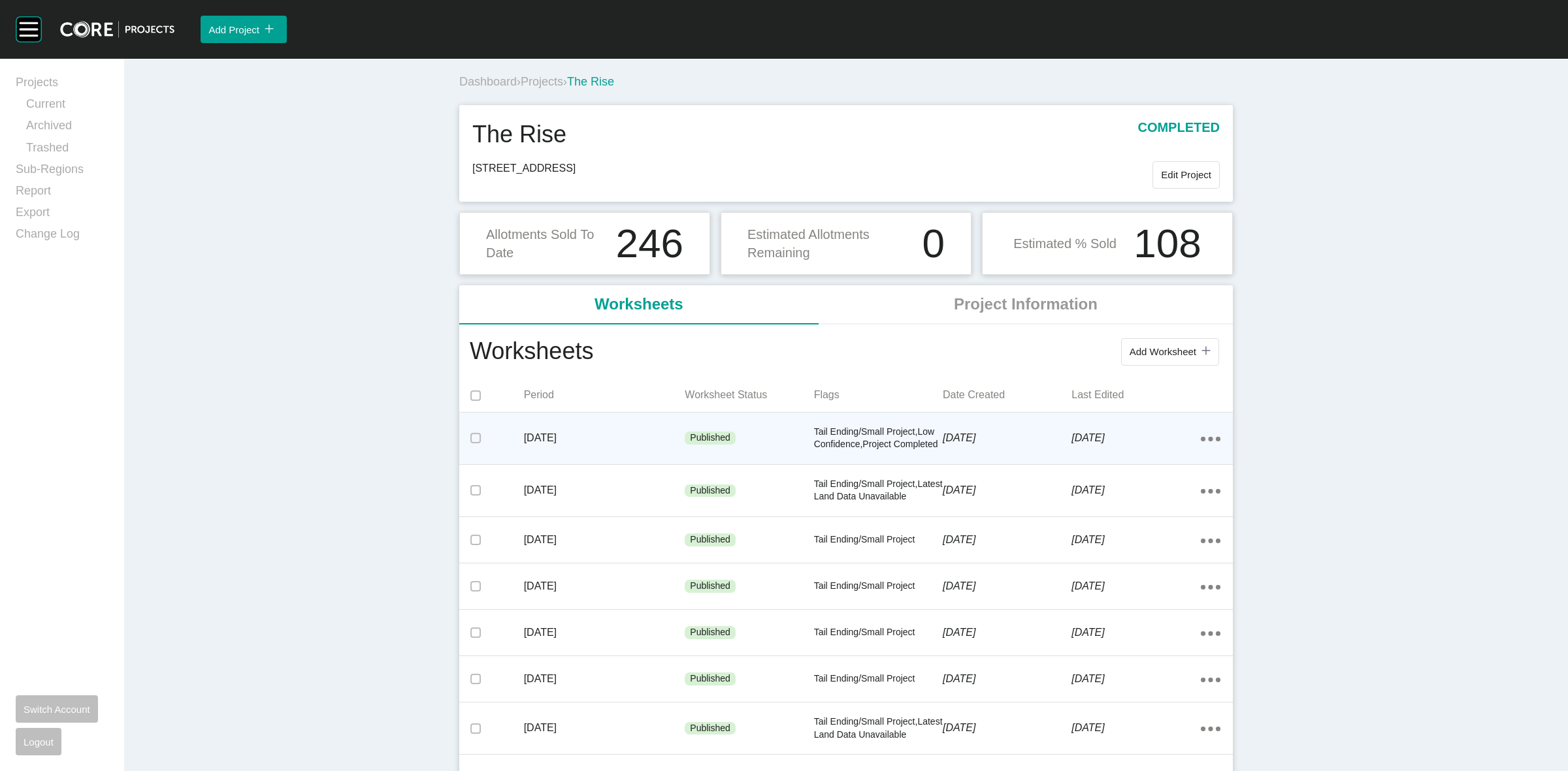
click at [627, 436] on p "August 2025" at bounding box center [605, 438] width 162 height 14
